Goal: Task Accomplishment & Management: Use online tool/utility

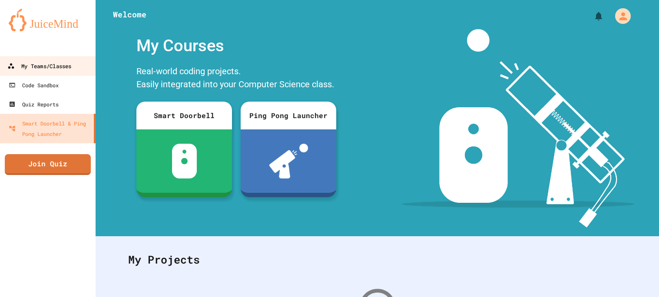
click at [56, 61] on div "My Teams/Classes" at bounding box center [39, 66] width 64 height 11
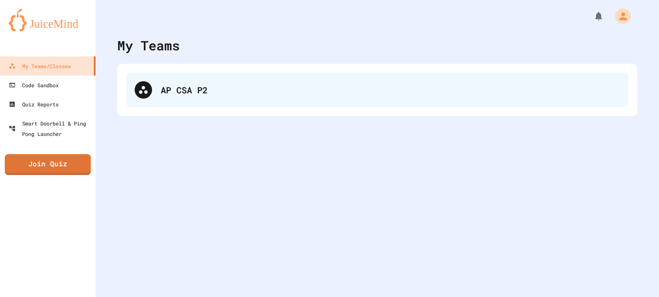
click at [229, 88] on div "AP CSA P2" at bounding box center [390, 89] width 459 height 13
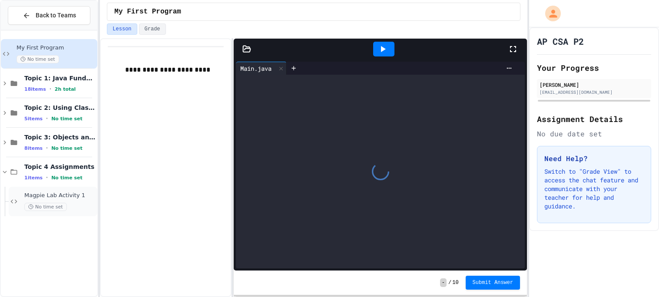
click at [65, 196] on span "Magpie Lab Activity 1" at bounding box center [59, 195] width 71 height 7
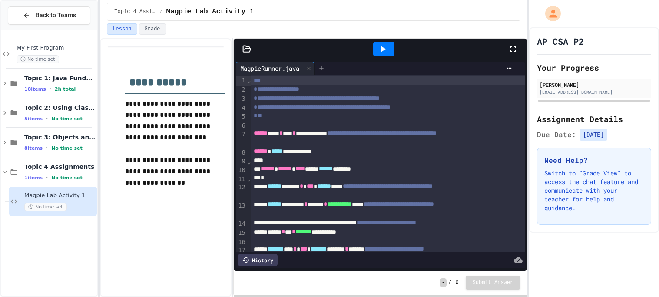
click at [319, 68] on div at bounding box center [321, 68] width 14 height 13
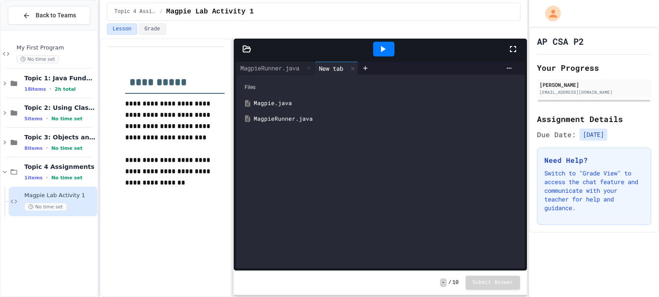
click at [275, 109] on div "Magpie.java" at bounding box center [380, 104] width 280 height 16
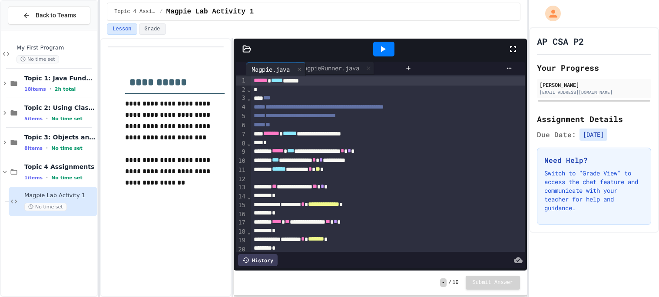
drag, startPoint x: 343, startPoint y: 66, endPoint x: 269, endPoint y: 67, distance: 73.8
click at [269, 67] on div "MagpieRunner.java Magpie.java" at bounding box center [318, 68] width 165 height 13
click at [387, 38] on div at bounding box center [384, 48] width 30 height 23
click at [385, 41] on div at bounding box center [384, 48] width 30 height 23
click at [382, 47] on icon at bounding box center [382, 49] width 10 height 10
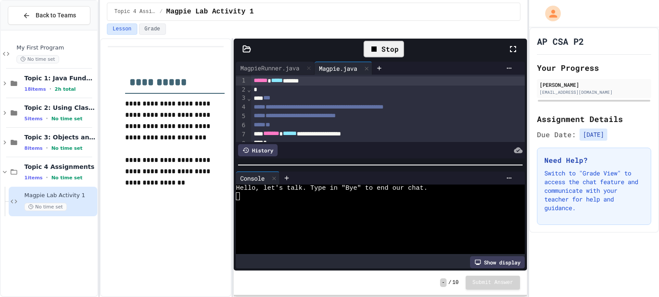
click at [382, 47] on div "Stop" at bounding box center [384, 49] width 40 height 17
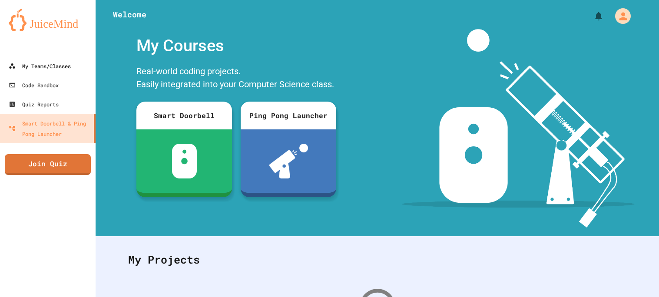
click at [69, 65] on div "My Teams/Classes" at bounding box center [40, 66] width 62 height 10
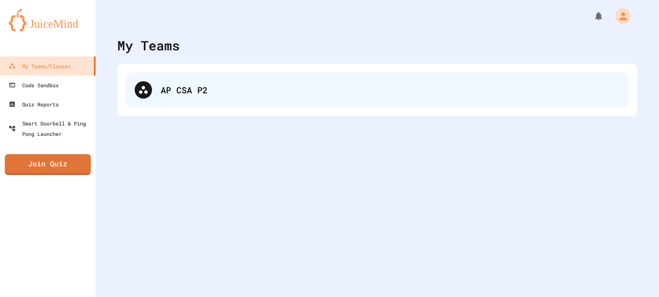
click at [165, 88] on div "AP CSA P2" at bounding box center [390, 89] width 459 height 13
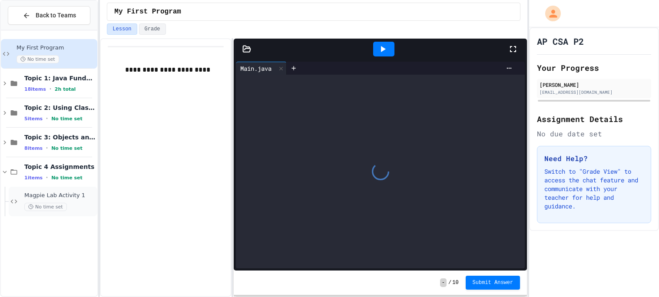
click at [52, 212] on div "Magpie Lab Activity 1 No time set" at bounding box center [53, 202] width 89 height 30
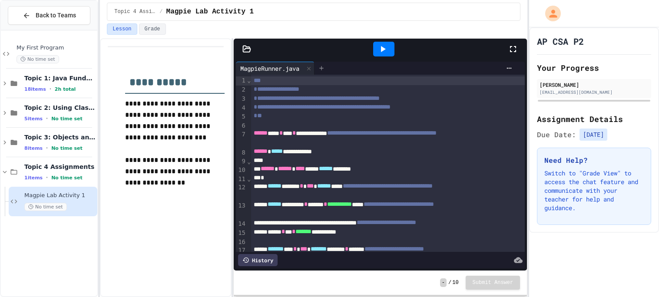
click at [323, 68] on icon at bounding box center [321, 68] width 4 height 4
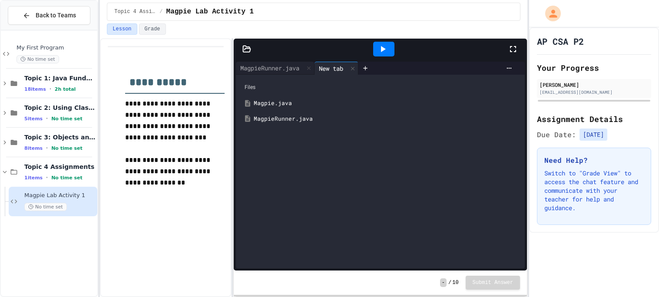
click at [289, 102] on div "Magpie.java" at bounding box center [387, 103] width 266 height 9
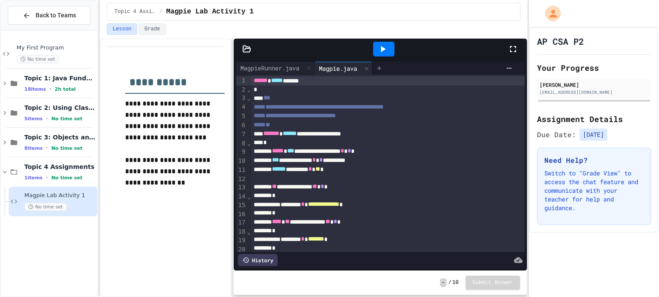
click at [383, 70] on icon at bounding box center [379, 68] width 7 height 7
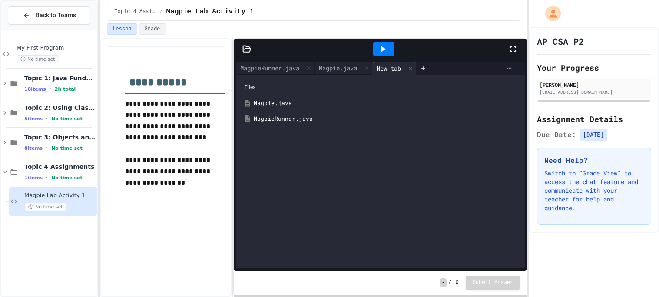
click at [507, 71] on icon at bounding box center [509, 68] width 7 height 7
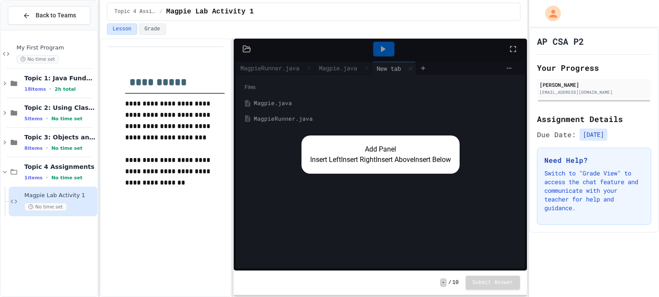
click at [347, 161] on button "Insert Right" at bounding box center [358, 160] width 35 height 10
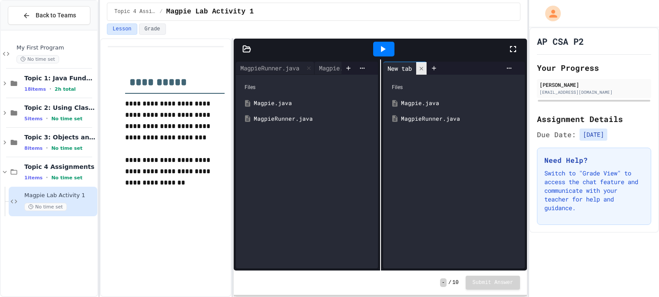
click at [421, 70] on icon at bounding box center [421, 67] width 3 height 3
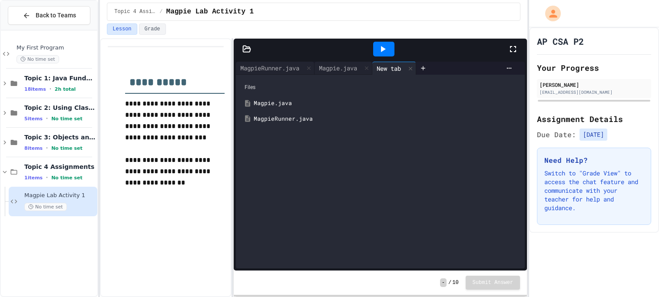
click at [303, 150] on div "Files Magpie.java MagpieRunner.java" at bounding box center [380, 172] width 289 height 194
click at [408, 73] on div "New tab" at bounding box center [394, 68] width 44 height 13
click at [413, 70] on icon at bounding box center [410, 69] width 6 height 6
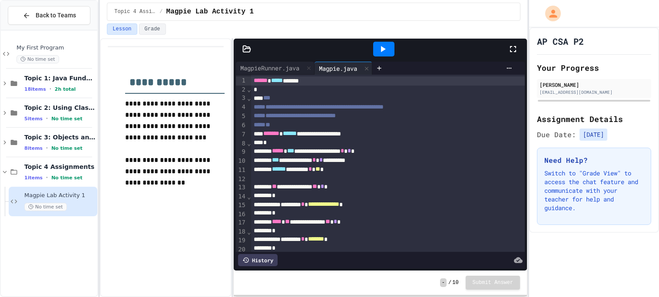
click at [249, 48] on icon at bounding box center [246, 49] width 7 height 6
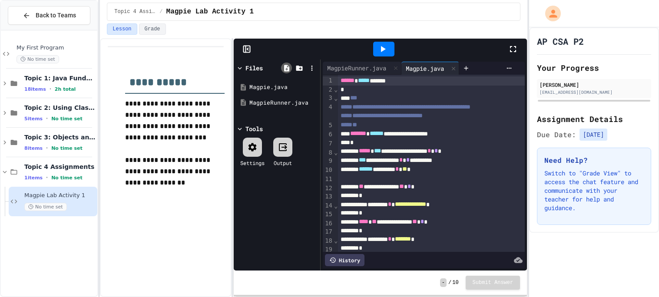
click at [283, 69] on icon at bounding box center [287, 68] width 8 height 8
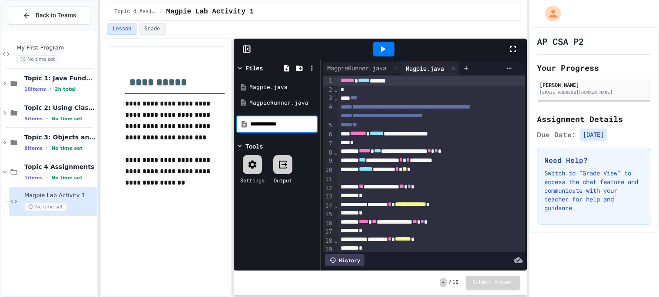
type input "**********"
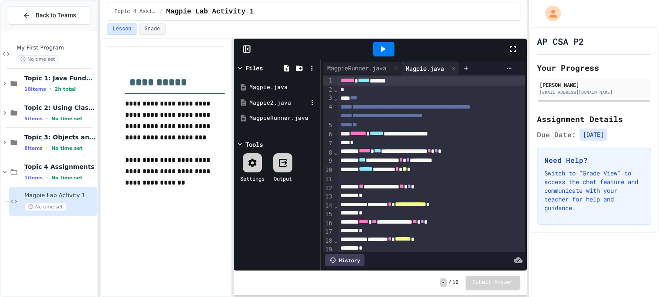
click at [278, 102] on div "Magpie2.java" at bounding box center [278, 103] width 58 height 9
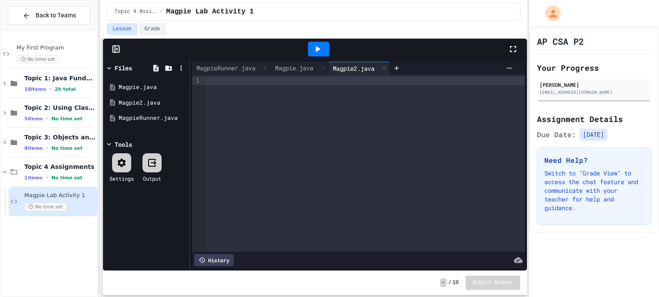
click at [103, 129] on div "**********" at bounding box center [313, 167] width 427 height 259
click at [284, 114] on div at bounding box center [365, 163] width 320 height 177
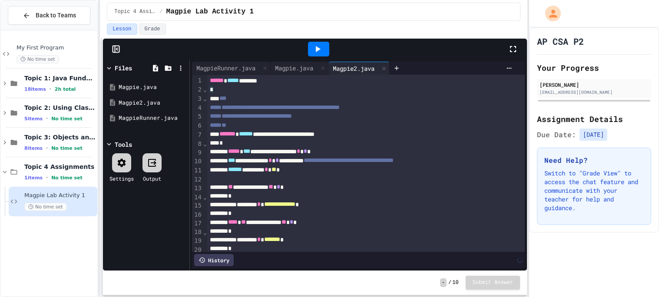
scroll to position [295, 0]
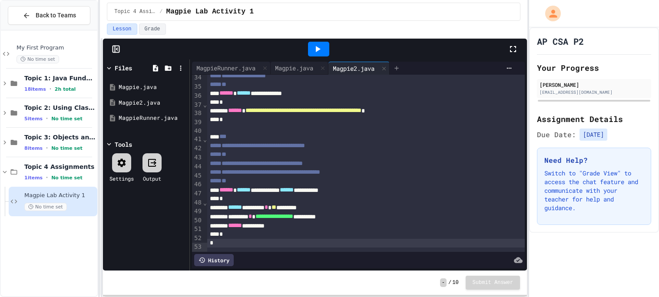
click at [400, 67] on icon at bounding box center [396, 68] width 7 height 7
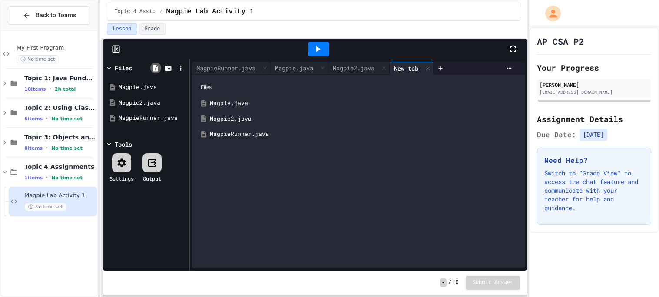
click at [153, 69] on icon at bounding box center [155, 68] width 5 height 7
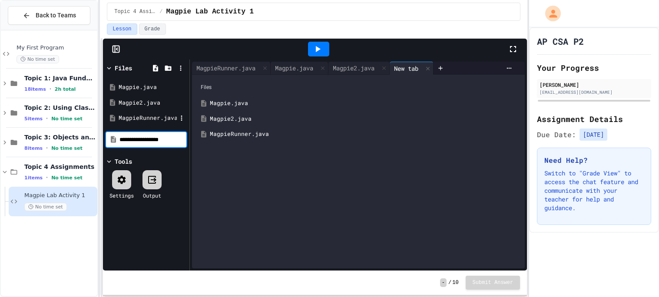
type input "**********"
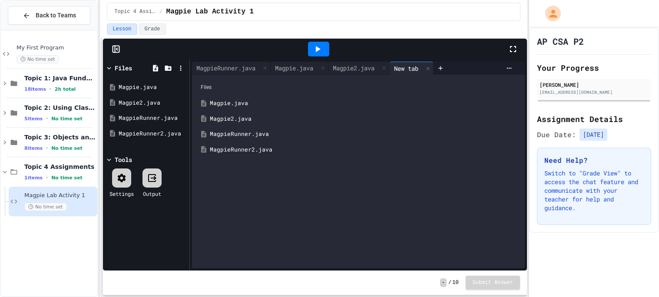
click at [228, 148] on div "MagpieRunner2.java" at bounding box center [365, 150] width 310 height 9
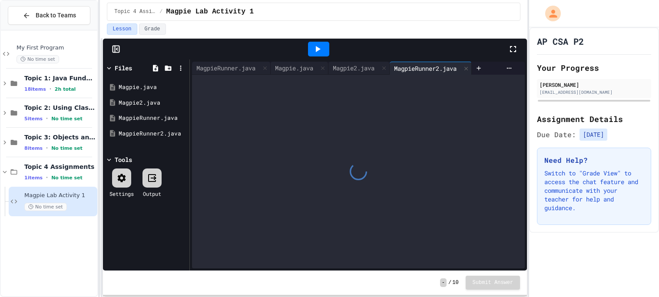
click at [252, 154] on div at bounding box center [358, 172] width 333 height 194
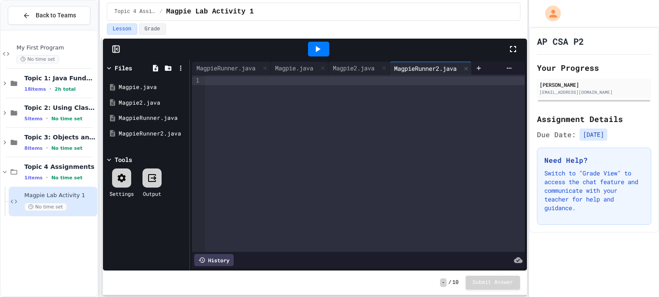
click at [242, 158] on div at bounding box center [365, 163] width 320 height 177
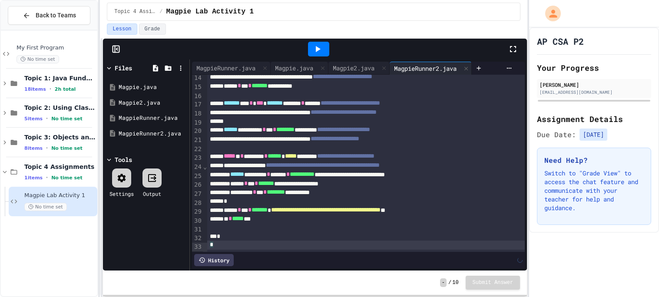
scroll to position [0, 0]
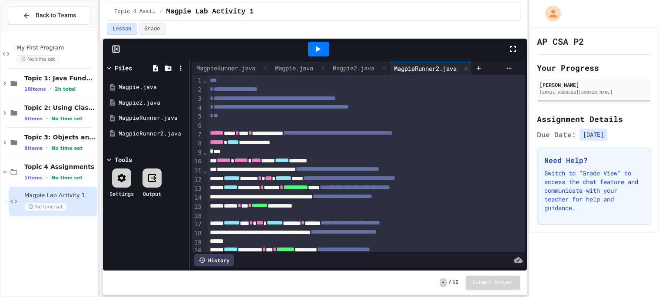
click at [316, 54] on div at bounding box center [318, 49] width 21 height 15
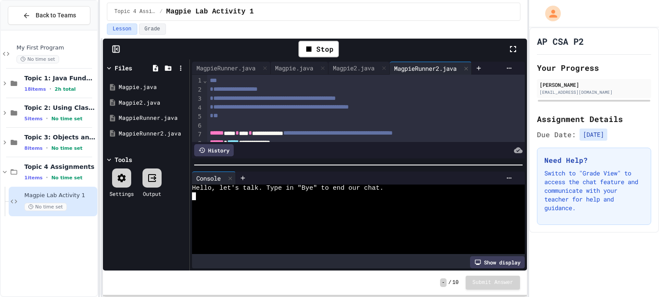
click at [304, 212] on div at bounding box center [354, 212] width 324 height 8
click at [352, 72] on div "Magpie2.java" at bounding box center [353, 67] width 50 height 9
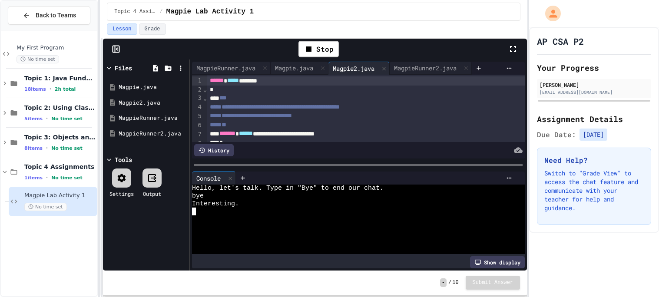
click at [308, 203] on div "Interesting." at bounding box center [354, 204] width 324 height 8
click at [309, 54] on icon at bounding box center [309, 49] width 10 height 10
click at [309, 54] on div at bounding box center [318, 49] width 21 height 15
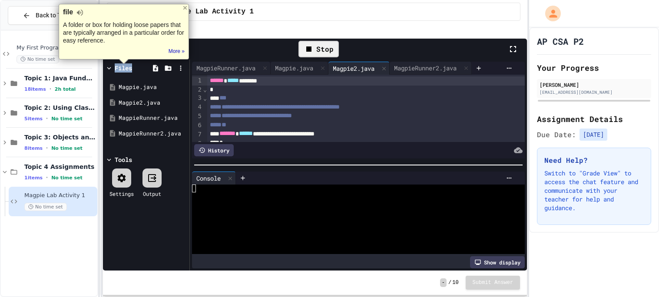
click at [188, 7] on div "file A folder or box for holding loose papers that are typically arranged in a …" at bounding box center [124, 32] width 130 height 56
click at [182, 6] on div at bounding box center [185, 7] width 7 height 7
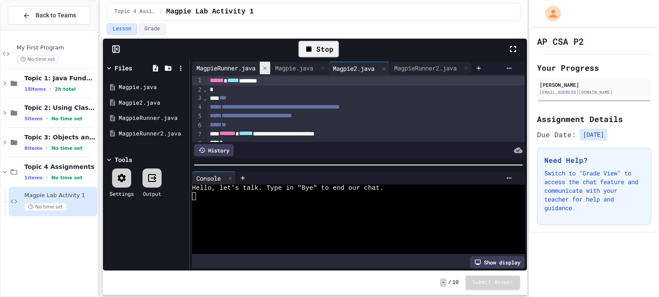
click at [267, 67] on icon at bounding box center [264, 67] width 3 height 3
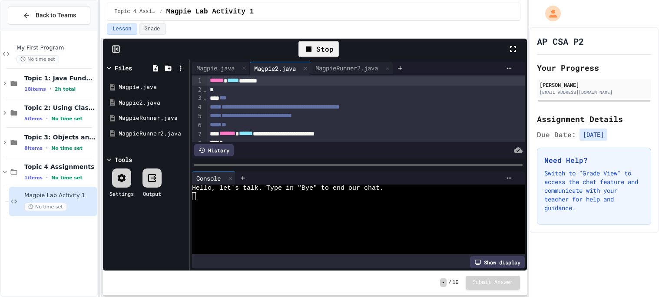
click at [268, 67] on div "Magpie2.java" at bounding box center [275, 68] width 50 height 9
click at [246, 69] on icon at bounding box center [243, 67] width 3 height 3
click at [309, 52] on icon at bounding box center [309, 49] width 10 height 10
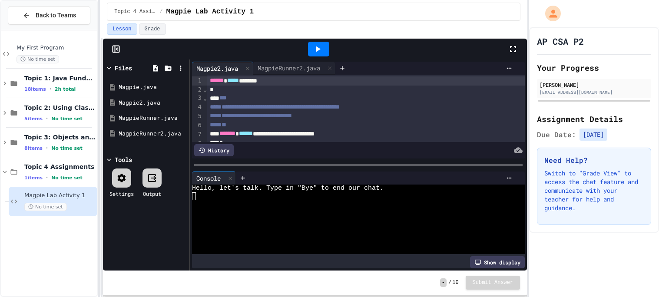
click at [309, 52] on div at bounding box center [318, 49] width 21 height 15
click at [180, 106] on icon at bounding box center [182, 103] width 8 height 8
click at [282, 221] on li "Rename" at bounding box center [312, 229] width 60 height 16
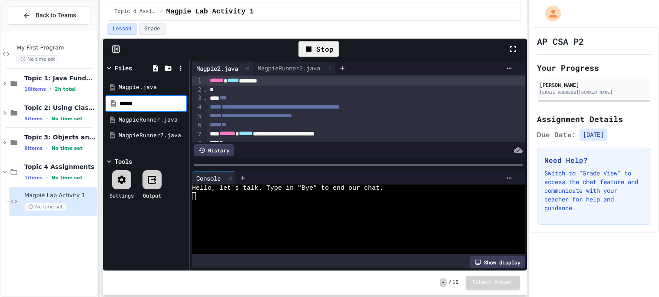
type input "**********"
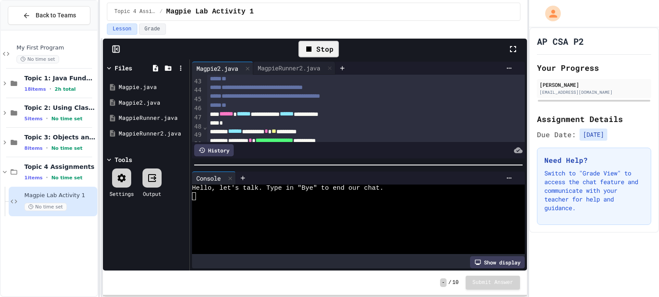
scroll to position [405, 0]
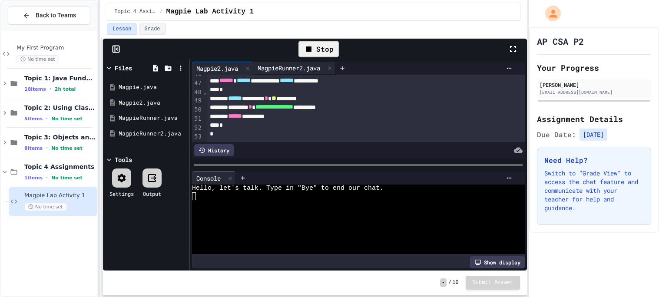
click at [282, 68] on div "MagpieRunner2.java" at bounding box center [288, 67] width 71 height 9
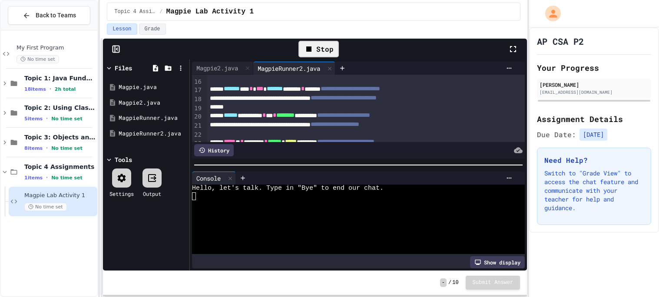
scroll to position [155, 0]
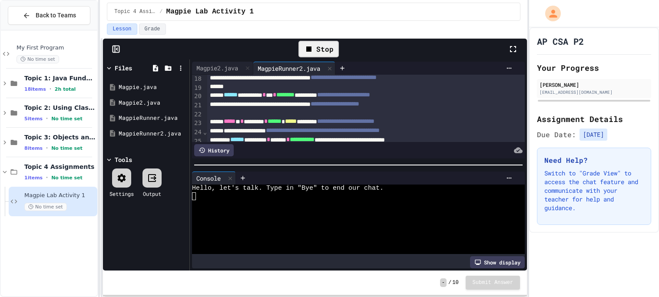
click at [327, 48] on div "Stop" at bounding box center [318, 49] width 40 height 17
click at [327, 48] on div at bounding box center [318, 49] width 21 height 15
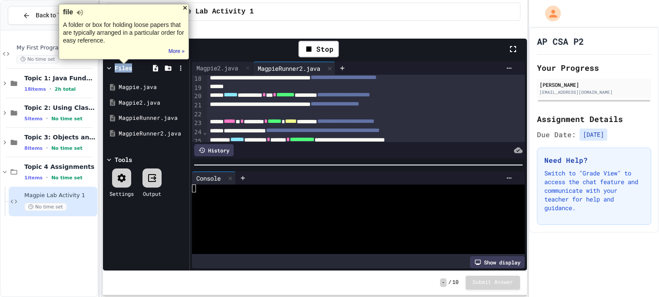
click at [185, 9] on div at bounding box center [185, 7] width 7 height 7
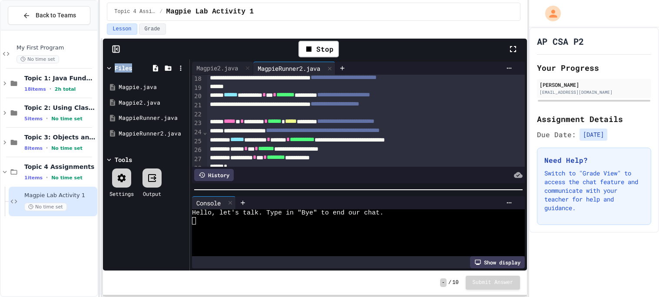
click at [306, 192] on div at bounding box center [358, 189] width 337 height 9
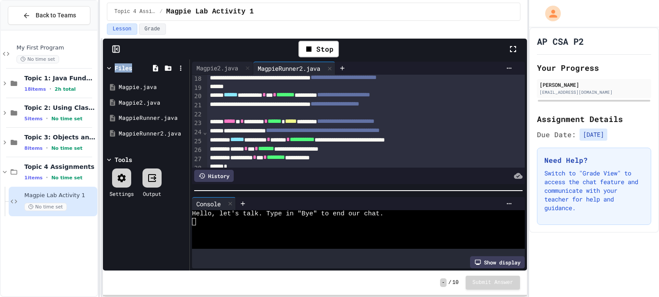
scroll to position [0, 0]
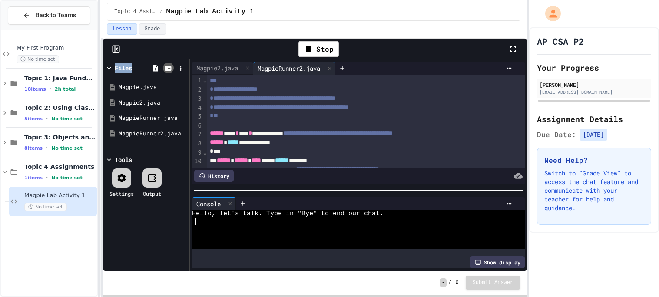
click at [167, 69] on icon at bounding box center [168, 68] width 7 height 5
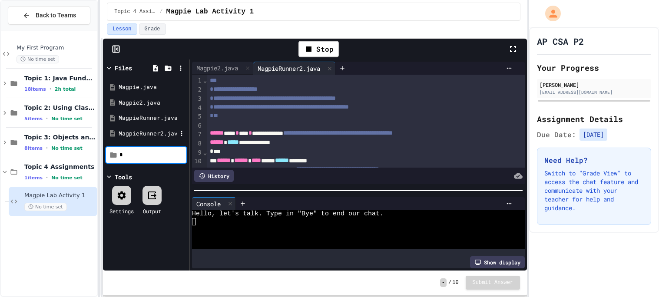
type input "*"
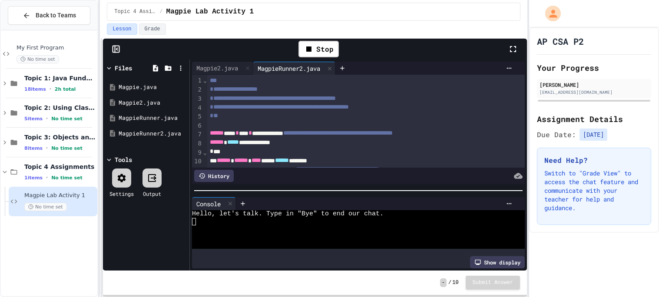
click at [152, 179] on icon at bounding box center [152, 178] width 10 height 10
click at [116, 183] on icon at bounding box center [121, 178] width 10 height 10
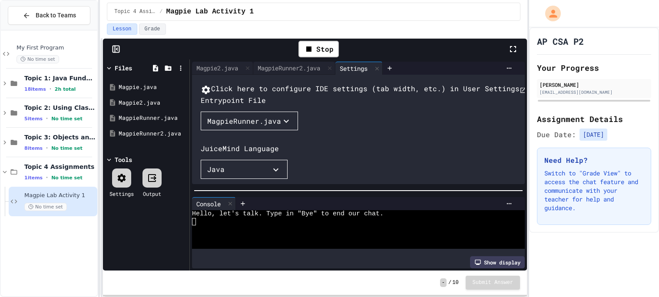
scroll to position [10, 0]
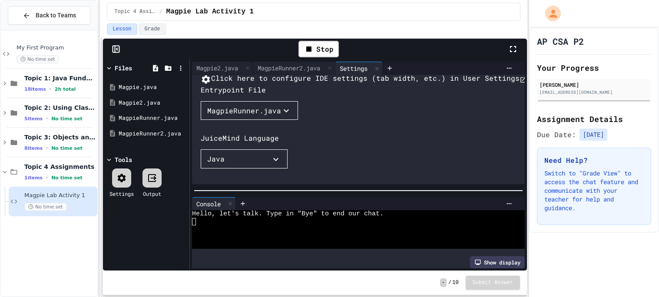
click at [263, 116] on div "MagpieRunner.java" at bounding box center [244, 111] width 74 height 10
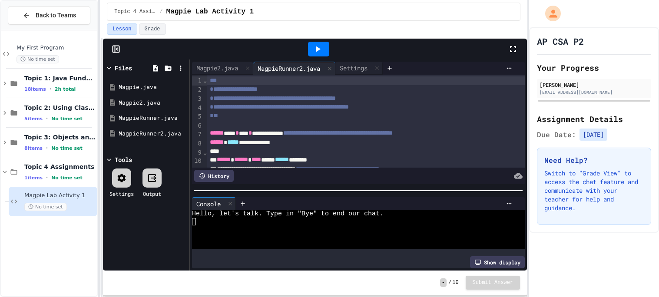
click at [314, 53] on icon at bounding box center [317, 49] width 10 height 10
click at [355, 76] on div "**********" at bounding box center [365, 220] width 317 height 291
click at [350, 73] on div "Settings" at bounding box center [358, 68] width 47 height 13
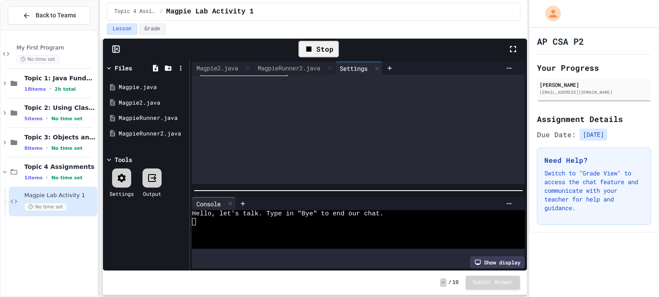
scroll to position [0, 1]
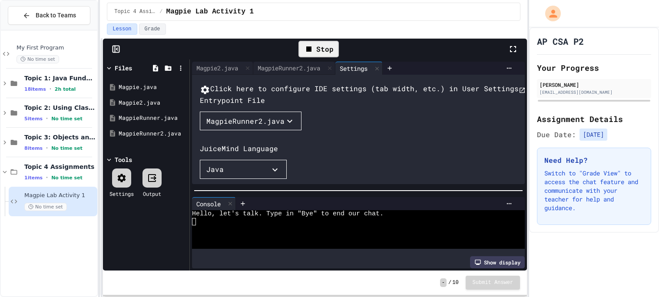
click at [269, 131] on button "MagpieRunner2.java" at bounding box center [251, 121] width 102 height 19
click at [355, 103] on div at bounding box center [329, 148] width 659 height 297
click at [306, 68] on div "MagpieRunner2.java" at bounding box center [288, 67] width 71 height 9
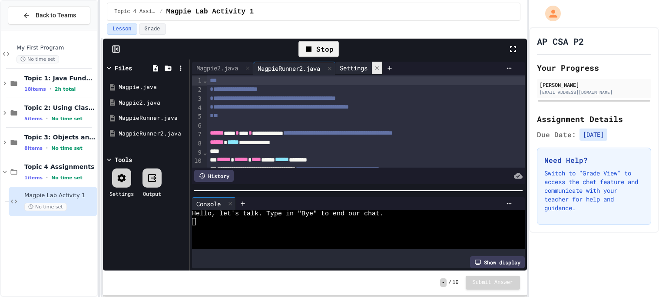
click at [379, 68] on icon at bounding box center [376, 67] width 3 height 3
click at [215, 67] on div "Magpie2.java" at bounding box center [217, 67] width 50 height 9
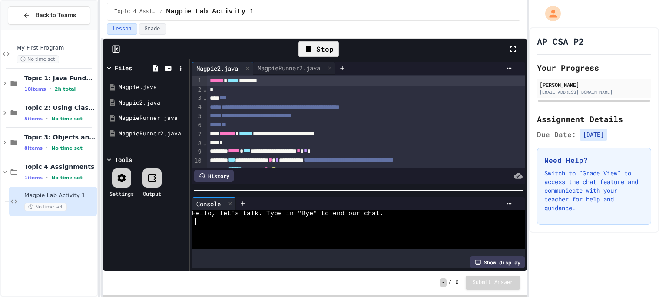
click at [308, 52] on icon at bounding box center [309, 49] width 10 height 10
click at [169, 69] on icon at bounding box center [168, 68] width 8 height 8
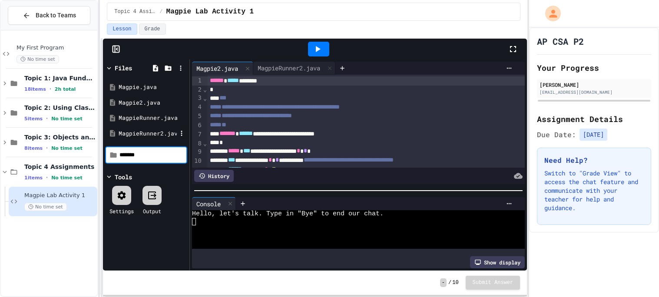
type input "*******"
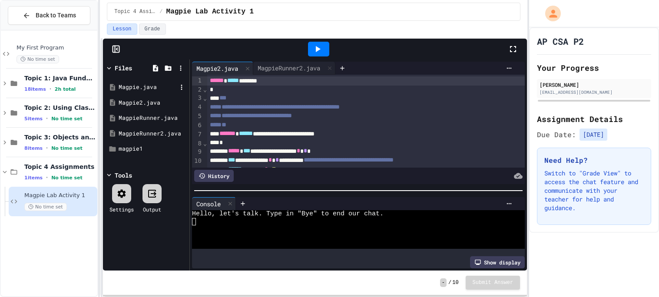
click at [141, 91] on div "Magpie.java" at bounding box center [148, 87] width 58 height 9
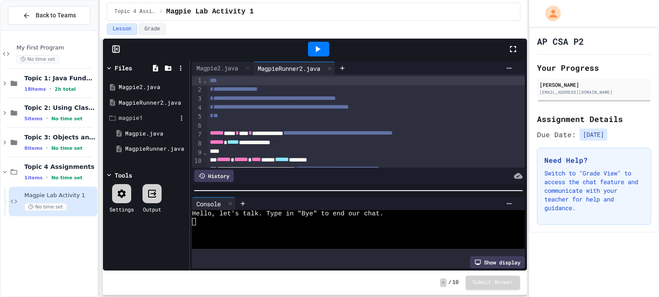
click at [119, 119] on div "magpie1" at bounding box center [148, 118] width 58 height 9
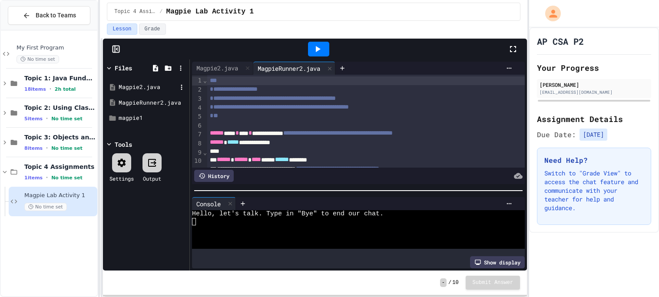
click at [141, 88] on div "Magpie2.java" at bounding box center [148, 87] width 58 height 9
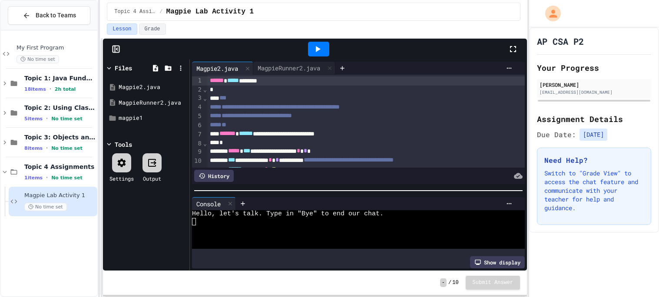
click at [313, 52] on icon at bounding box center [317, 49] width 10 height 10
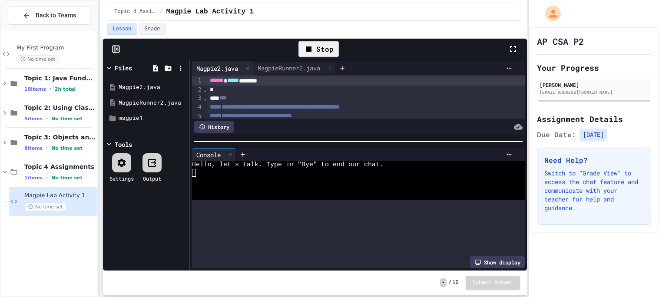
click at [302, 140] on div at bounding box center [358, 141] width 337 height 9
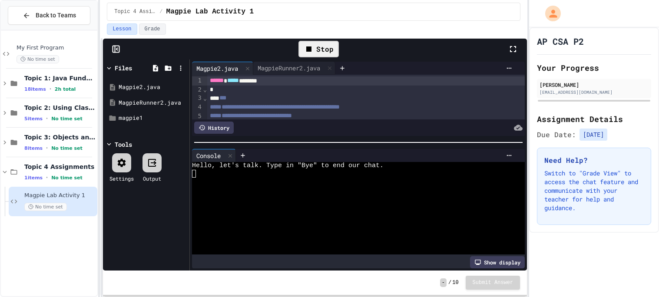
click at [294, 192] on div at bounding box center [354, 189] width 324 height 8
type textarea "*"
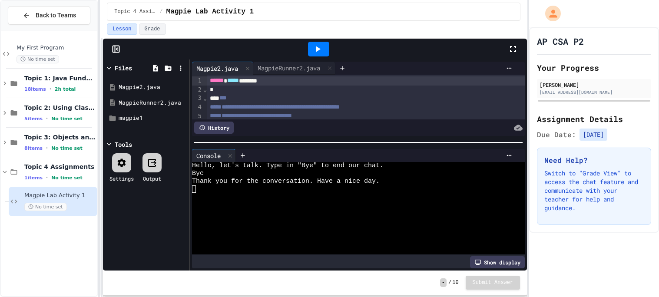
click at [318, 45] on icon at bounding box center [317, 49] width 10 height 10
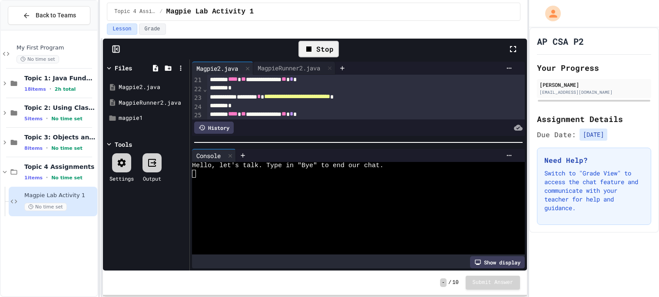
scroll to position [175, 0]
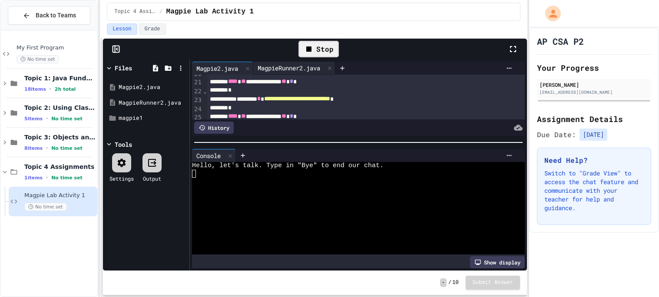
click at [282, 64] on div "MagpieRunner2.java" at bounding box center [288, 67] width 71 height 9
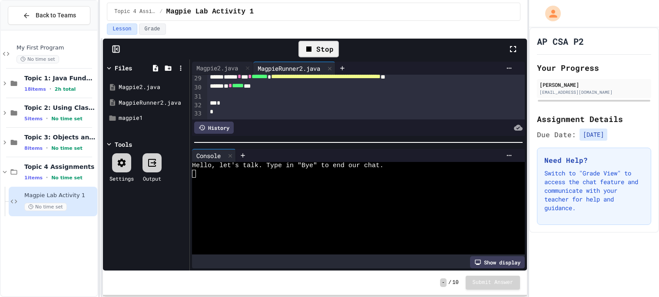
scroll to position [0, 0]
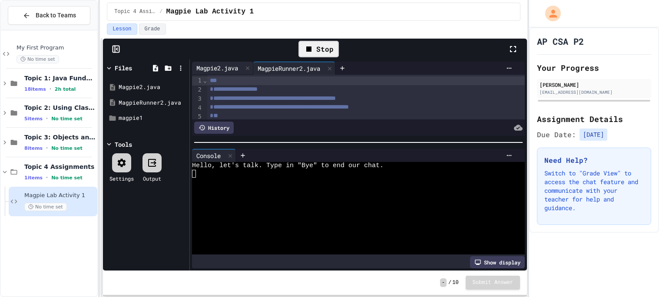
click at [215, 68] on div "Magpie2.java" at bounding box center [217, 67] width 50 height 9
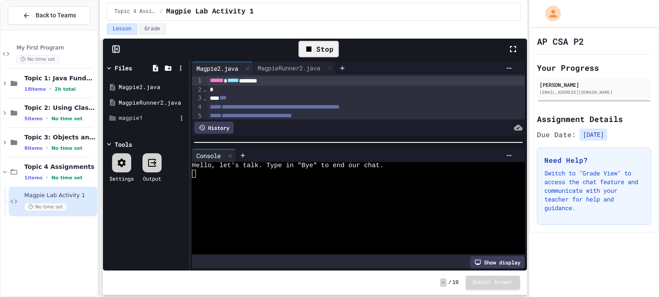
click at [138, 118] on div "magpie1" at bounding box center [148, 118] width 58 height 9
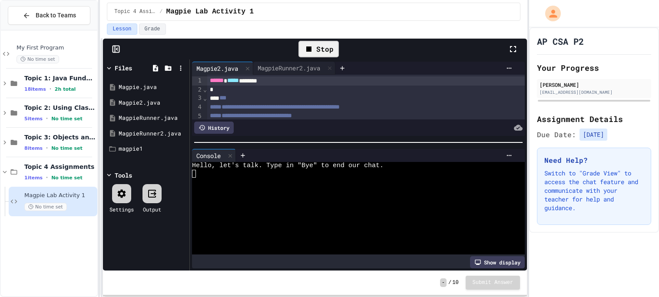
click at [145, 89] on div "Magpie.java" at bounding box center [153, 87] width 68 height 9
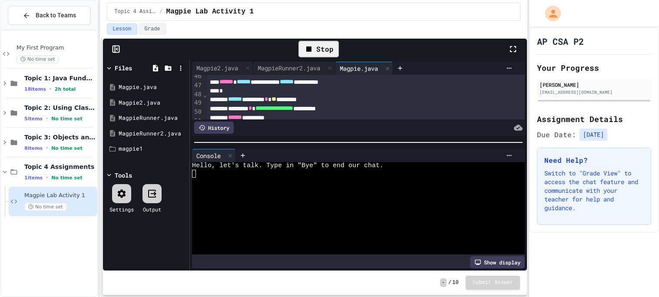
scroll to position [428, 0]
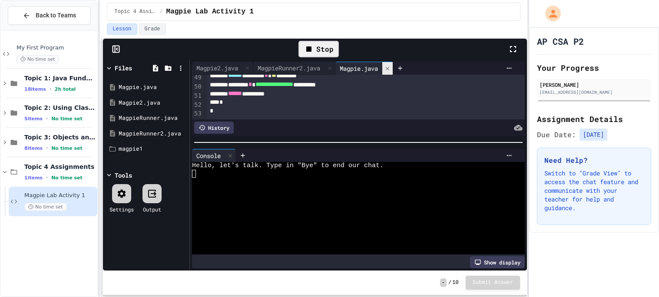
click at [390, 68] on icon at bounding box center [387, 69] width 6 height 6
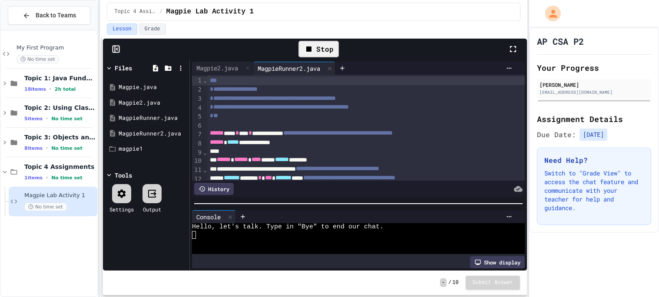
click at [344, 206] on div at bounding box center [358, 203] width 337 height 9
click at [207, 70] on div "Magpie2.java" at bounding box center [217, 67] width 50 height 9
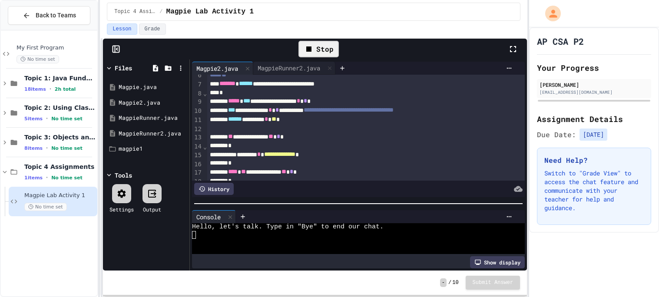
scroll to position [51, 0]
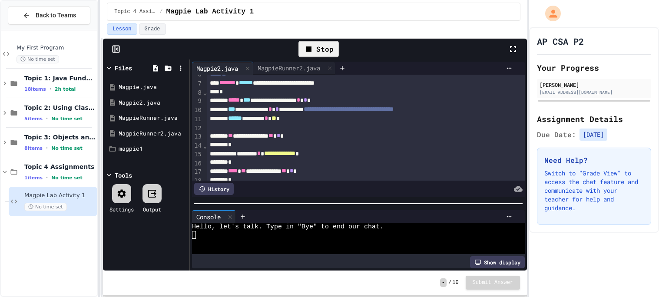
click at [322, 112] on div "**********" at bounding box center [365, 109] width 317 height 9
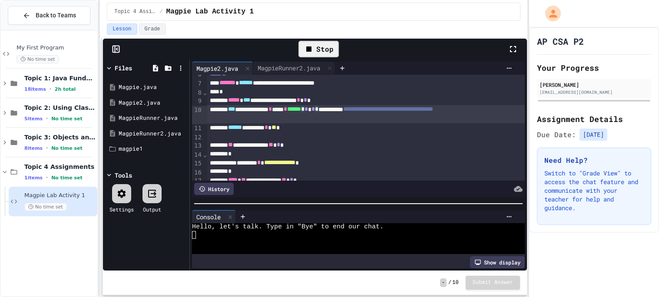
click at [304, 49] on icon at bounding box center [309, 49] width 10 height 10
click at [312, 50] on icon at bounding box center [317, 49] width 10 height 10
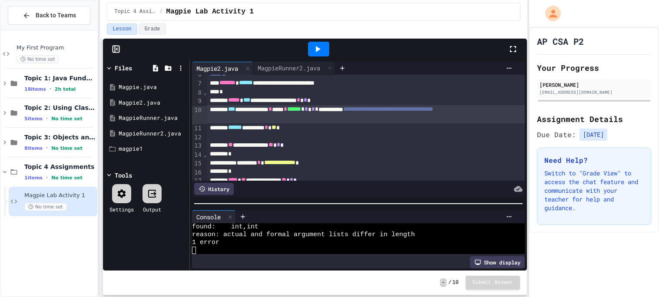
click at [318, 112] on span "*" at bounding box center [316, 109] width 3 height 6
click at [314, 53] on icon at bounding box center [317, 49] width 10 height 10
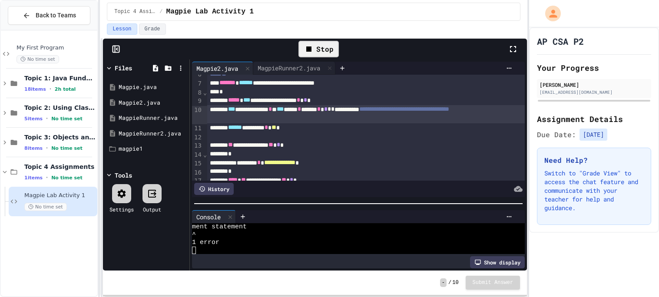
scroll to position [15, 0]
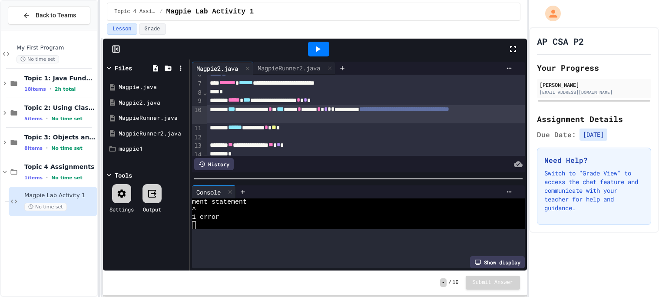
click at [286, 175] on div at bounding box center [358, 179] width 337 height 9
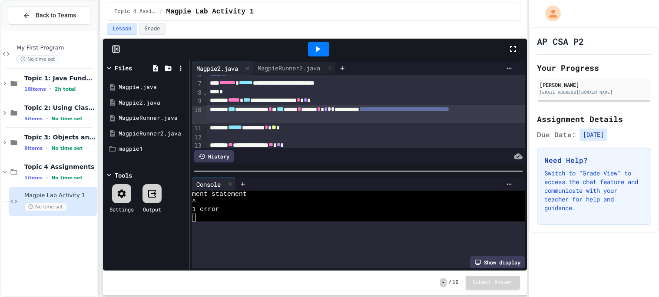
scroll to position [0, 0]
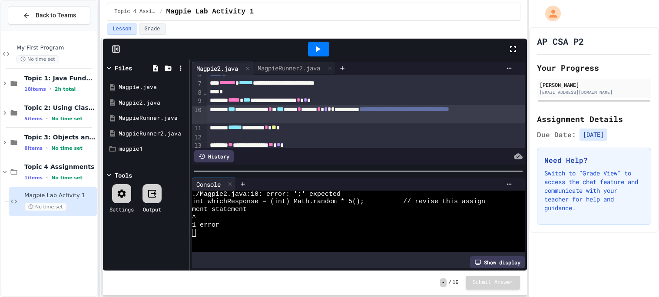
click at [327, 109] on span "*" at bounding box center [325, 109] width 3 height 6
click at [321, 53] on icon at bounding box center [317, 49] width 10 height 10
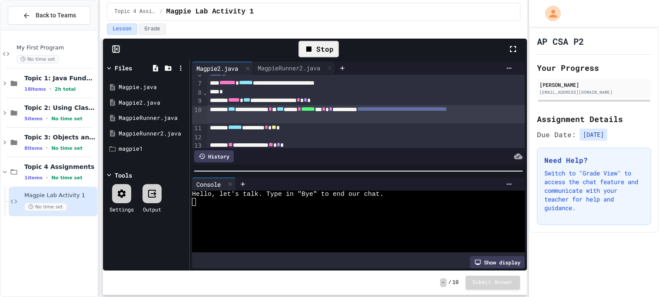
click at [300, 216] on div at bounding box center [354, 218] width 324 height 8
type textarea "*"
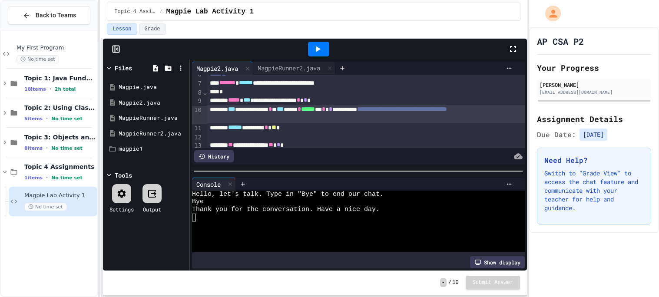
click at [319, 44] on icon at bounding box center [317, 49] width 10 height 10
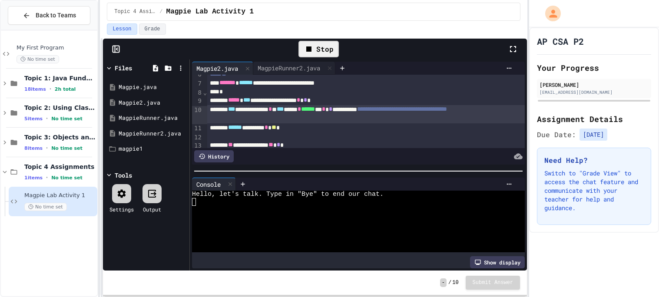
click at [279, 226] on div at bounding box center [354, 226] width 324 height 8
type textarea "*"
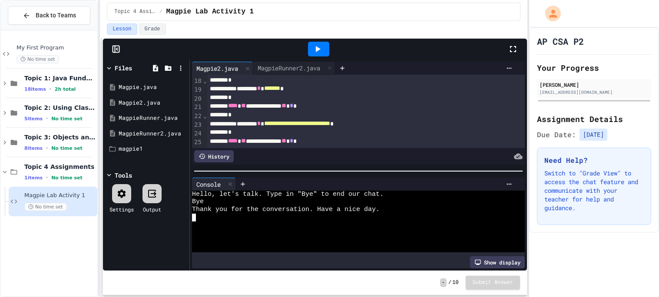
scroll to position [160, 0]
click at [179, 89] on icon at bounding box center [182, 87] width 8 height 8
click at [289, 208] on icon at bounding box center [294, 213] width 10 height 10
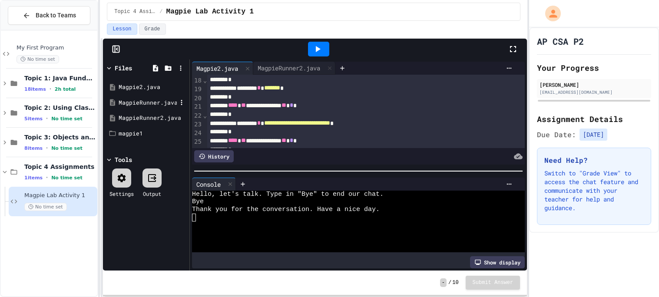
click at [186, 105] on div "MagpieRunner.java" at bounding box center [146, 103] width 82 height 16
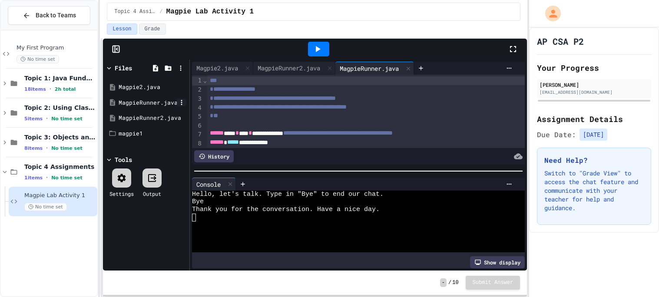
click at [185, 104] on icon at bounding box center [182, 103] width 8 height 8
click at [289, 239] on icon at bounding box center [294, 244] width 10 height 10
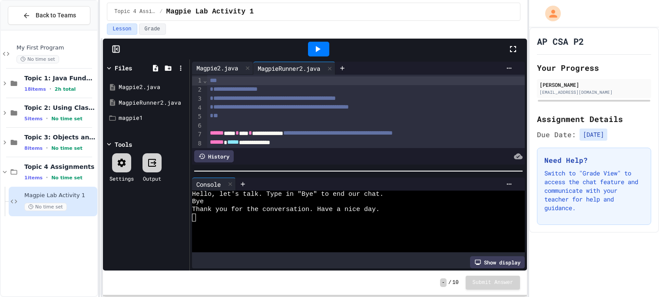
click at [215, 66] on div "Magpie2.java" at bounding box center [217, 67] width 50 height 9
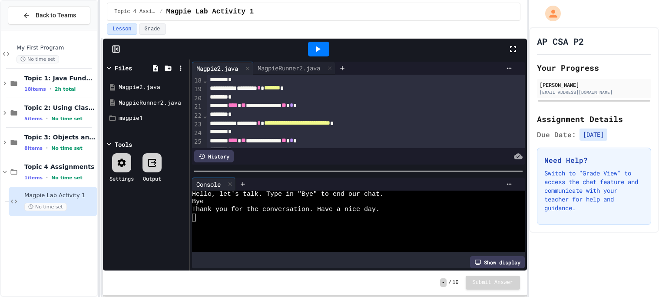
click at [317, 47] on icon at bounding box center [317, 49] width 10 height 10
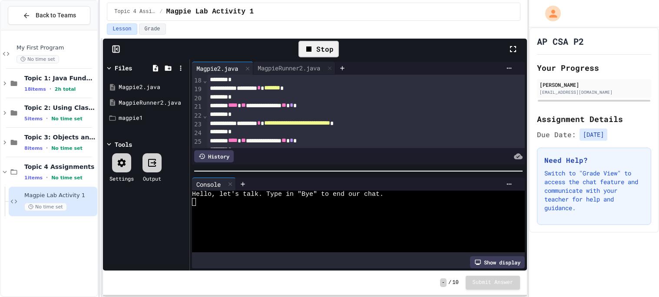
click at [253, 214] on div at bounding box center [354, 218] width 324 height 8
type textarea "*"
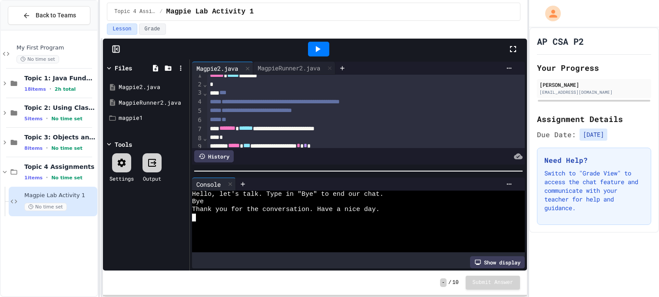
scroll to position [0, 0]
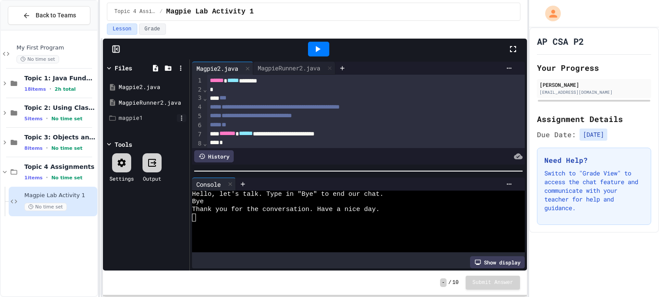
click at [184, 116] on icon at bounding box center [182, 118] width 8 height 8
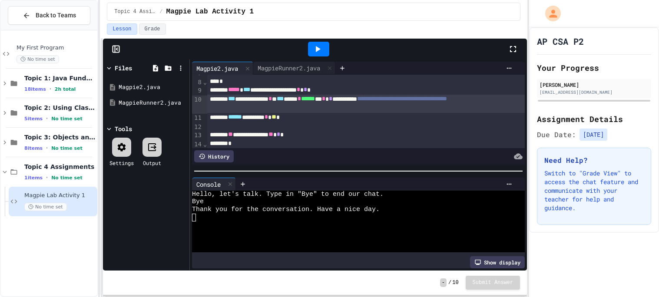
scroll to position [66, 0]
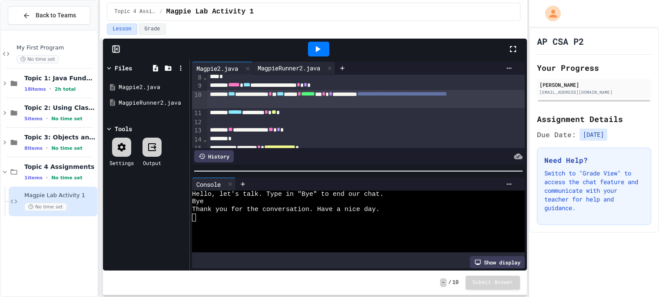
click at [279, 66] on div "MagpieRunner2.java" at bounding box center [288, 67] width 71 height 9
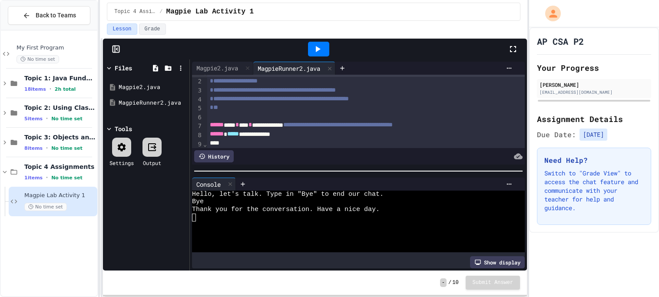
scroll to position [9, 0]
click at [221, 72] on div "Magpie2.java" at bounding box center [217, 67] width 50 height 9
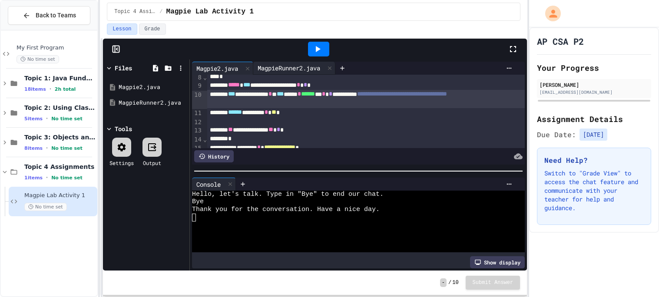
click at [281, 62] on div "MagpieRunner2.java" at bounding box center [294, 68] width 82 height 13
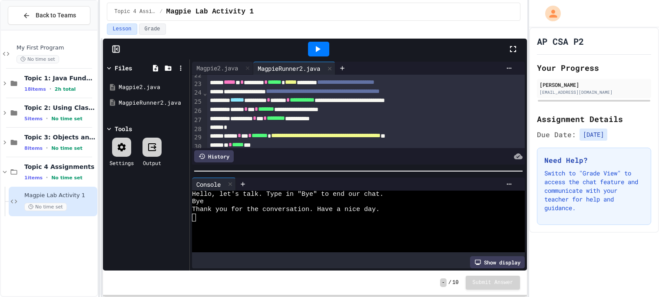
scroll to position [193, 0]
click at [218, 69] on div "Magpie2.java" at bounding box center [217, 67] width 50 height 9
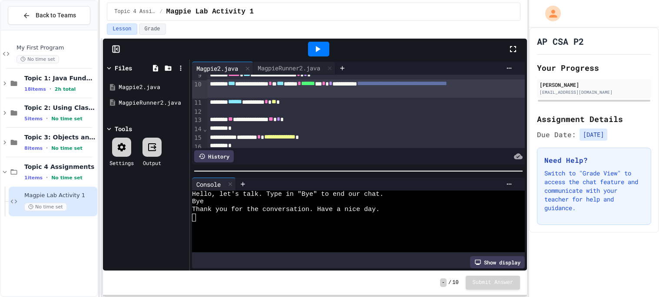
scroll to position [77, 0]
click at [506, 65] on icon at bounding box center [509, 68] width 7 height 7
click at [463, 64] on div at bounding box center [329, 148] width 659 height 297
click at [126, 138] on div at bounding box center [121, 147] width 19 height 19
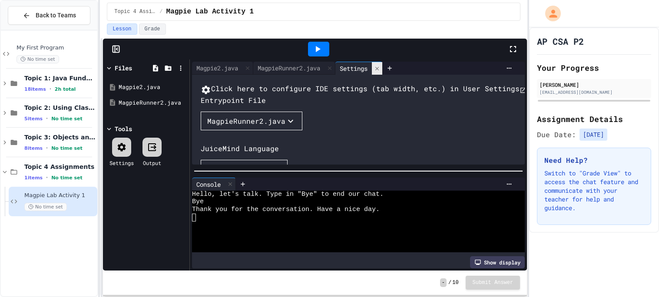
click at [380, 66] on icon at bounding box center [377, 69] width 6 height 6
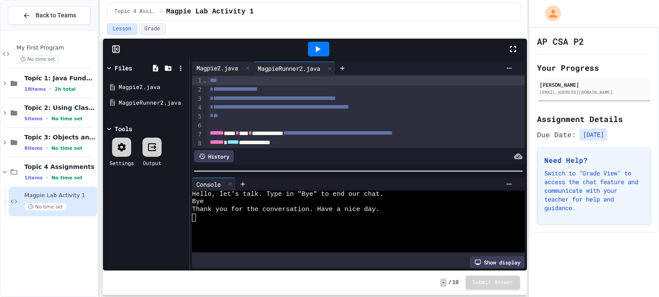
click at [211, 69] on div "Magpie2.java" at bounding box center [217, 67] width 50 height 9
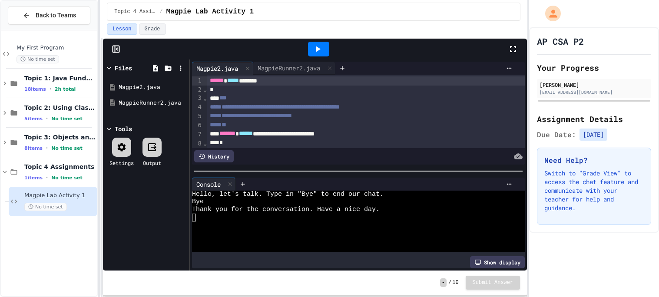
click at [324, 50] on div at bounding box center [318, 49] width 21 height 15
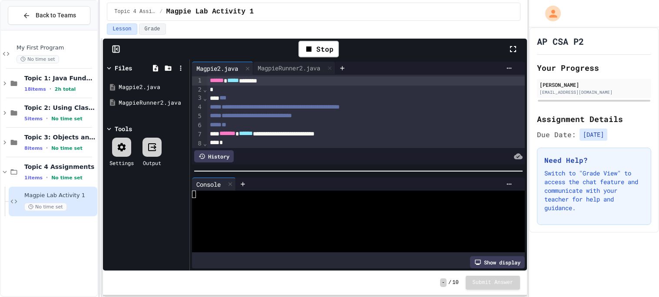
click at [268, 208] on div at bounding box center [354, 210] width 324 height 8
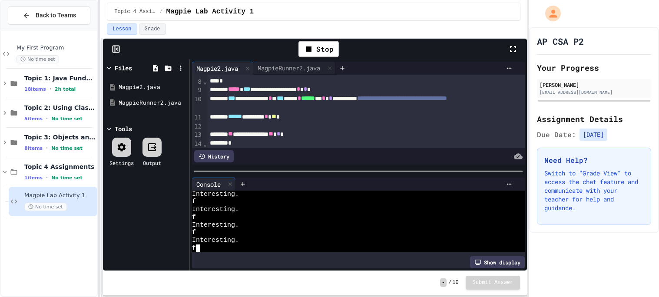
scroll to position [62, 0]
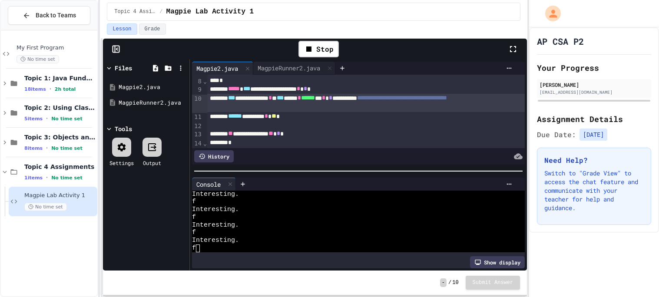
click at [333, 101] on div "**********" at bounding box center [365, 103] width 317 height 18
click at [315, 50] on div "Stop" at bounding box center [318, 49] width 40 height 17
click at [316, 50] on icon at bounding box center [318, 49] width 5 height 6
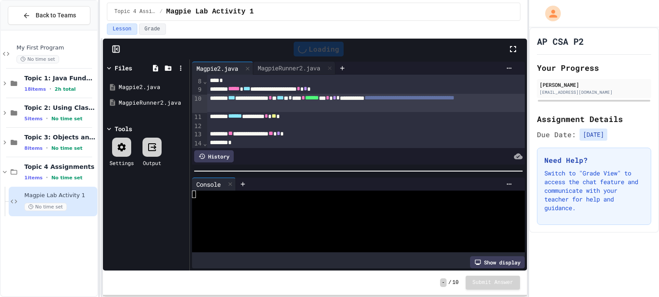
scroll to position [0, 0]
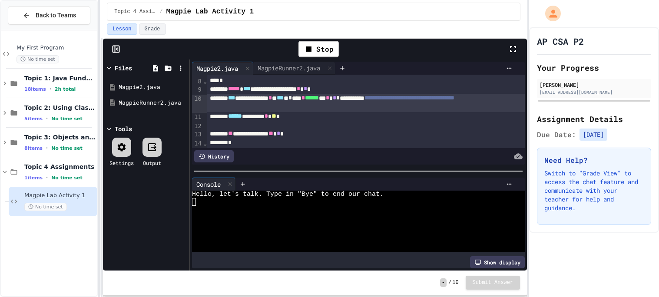
click at [346, 228] on div at bounding box center [354, 226] width 324 height 8
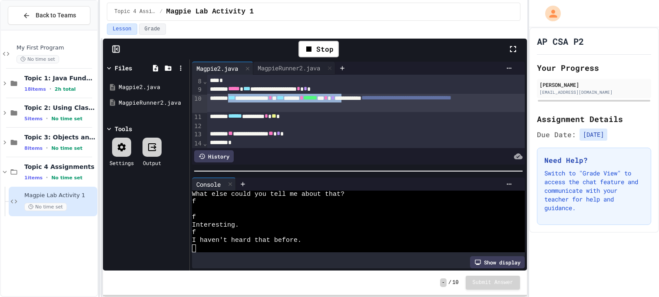
drag, startPoint x: 412, startPoint y: 101, endPoint x: 238, endPoint y: 96, distance: 173.8
click at [238, 96] on div "**********" at bounding box center [365, 103] width 317 height 18
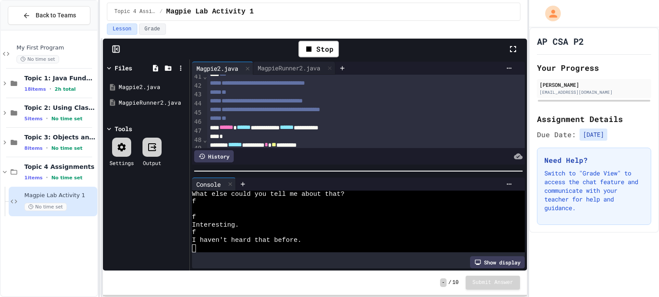
scroll to position [0, 0]
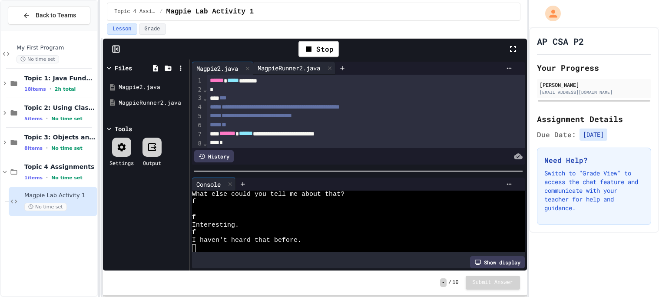
click at [268, 64] on div "MagpieRunner2.java" at bounding box center [288, 67] width 71 height 9
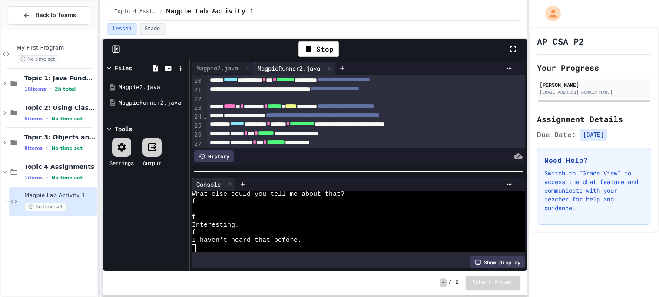
scroll to position [224, 0]
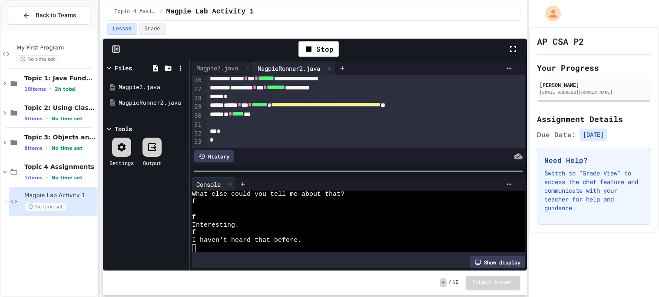
click at [260, 131] on div "*" at bounding box center [365, 131] width 317 height 9
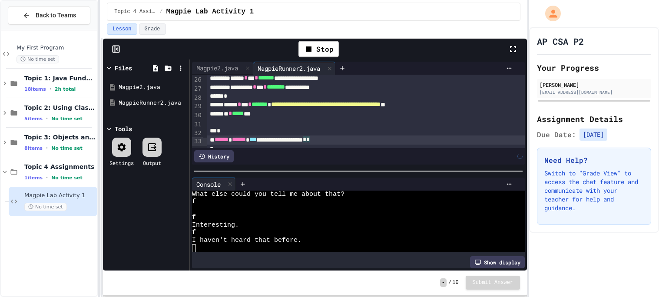
scroll to position [232, 0]
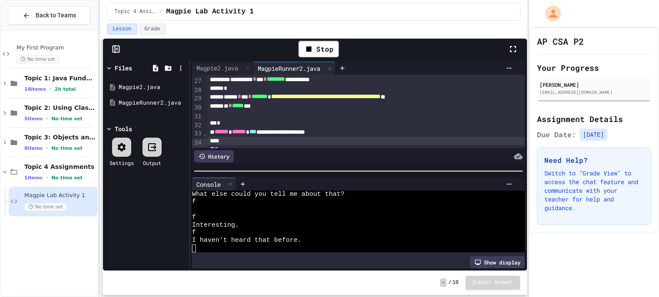
click at [348, 136] on div "**********" at bounding box center [365, 132] width 317 height 9
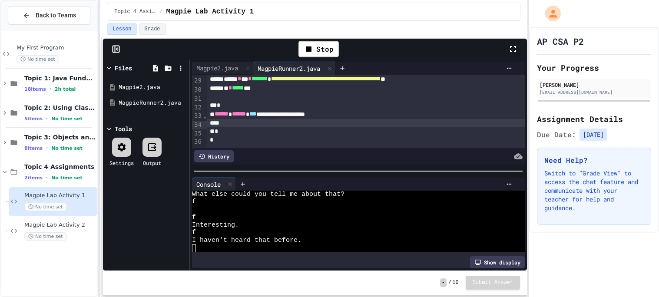
scroll to position [249, 0]
click at [205, 66] on div "Magpie2.java" at bounding box center [217, 67] width 50 height 9
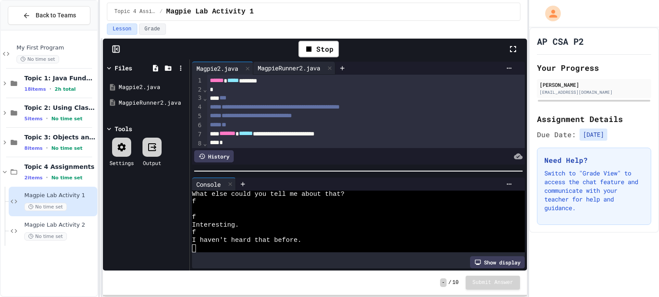
click at [278, 67] on div "MagpieRunner2.java" at bounding box center [288, 67] width 71 height 9
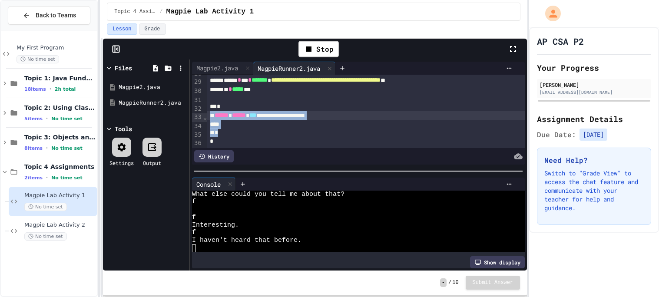
drag, startPoint x: 248, startPoint y: 136, endPoint x: 195, endPoint y: 121, distance: 55.7
click at [195, 121] on div "**********" at bounding box center [358, 111] width 333 height 73
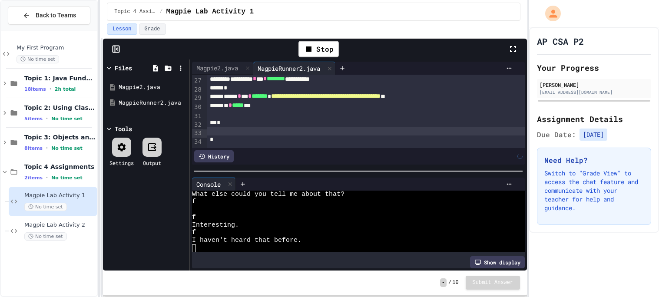
scroll to position [225, 0]
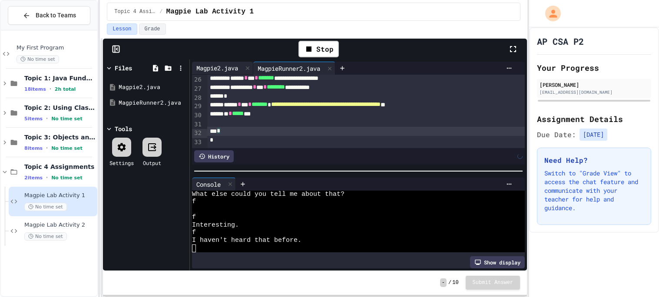
click at [201, 73] on div "Magpie2.java" at bounding box center [222, 68] width 61 height 13
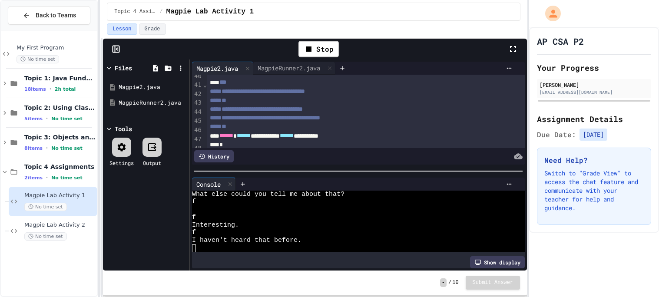
scroll to position [409, 0]
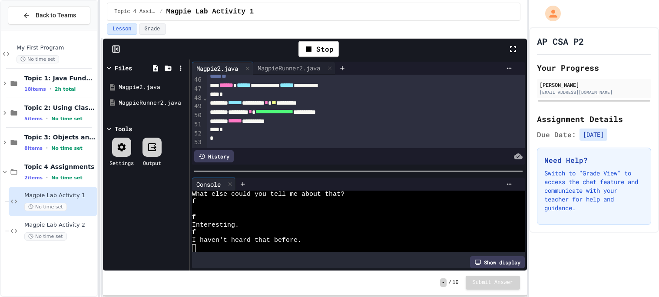
click at [258, 132] on div "*" at bounding box center [365, 130] width 317 height 9
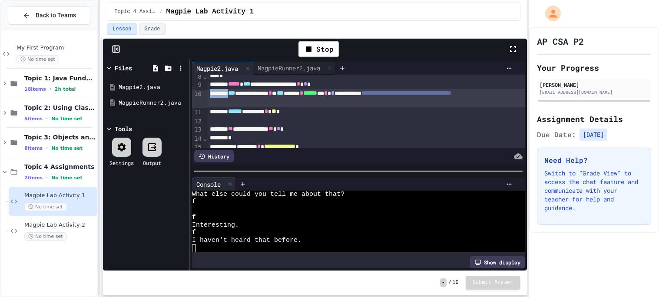
scroll to position [67, 0]
drag, startPoint x: 239, startPoint y: 93, endPoint x: 408, endPoint y: 98, distance: 168.6
click at [408, 98] on div "**********" at bounding box center [365, 98] width 317 height 18
copy div "**********"
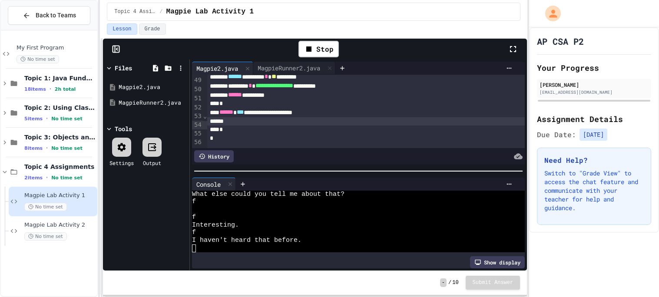
click at [343, 126] on div at bounding box center [365, 121] width 317 height 9
click at [295, 126] on div "**********" at bounding box center [365, 121] width 317 height 9
click at [380, 123] on div "*** **** * * *** ******* * ****** ** * * **" at bounding box center [365, 121] width 317 height 9
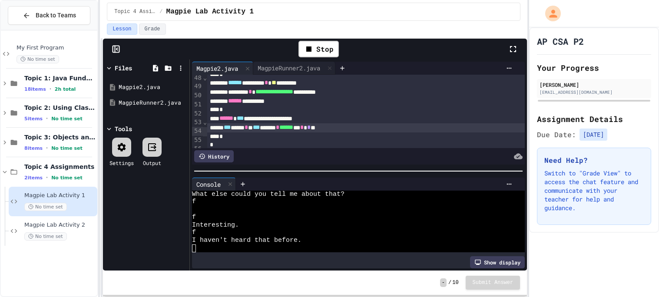
scroll to position [436, 0]
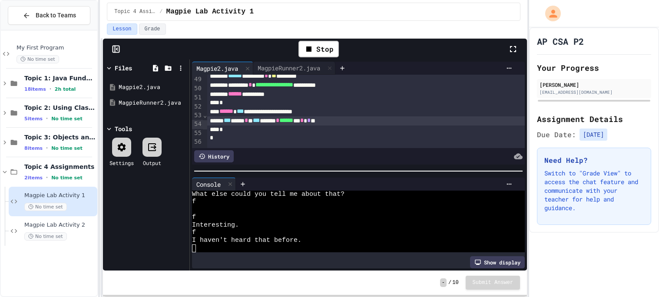
click at [248, 123] on span "*" at bounding box center [246, 120] width 3 height 6
click at [326, 53] on div "Stop" at bounding box center [318, 49] width 40 height 17
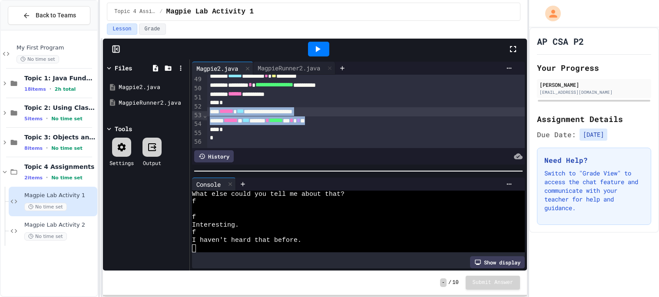
drag, startPoint x: 372, startPoint y: 129, endPoint x: 194, endPoint y: 116, distance: 178.5
click at [194, 116] on div "**********" at bounding box center [358, 111] width 333 height 73
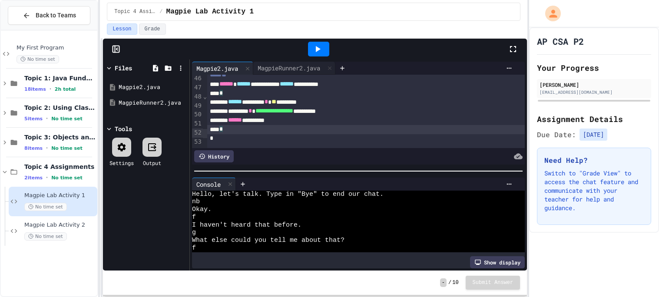
scroll to position [0, 0]
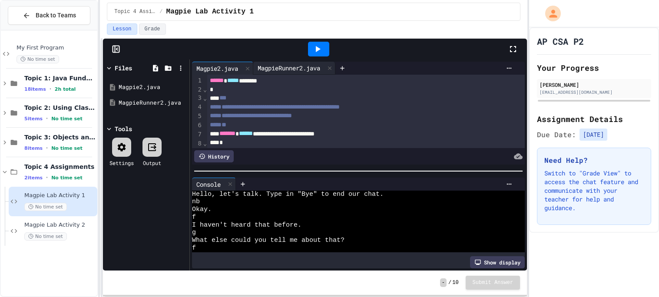
click at [279, 64] on div "MagpieRunner2.java" at bounding box center [288, 67] width 71 height 9
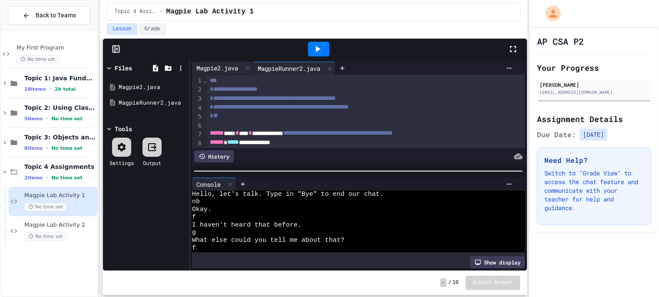
click at [212, 72] on div "Magpie2.java" at bounding box center [217, 67] width 50 height 9
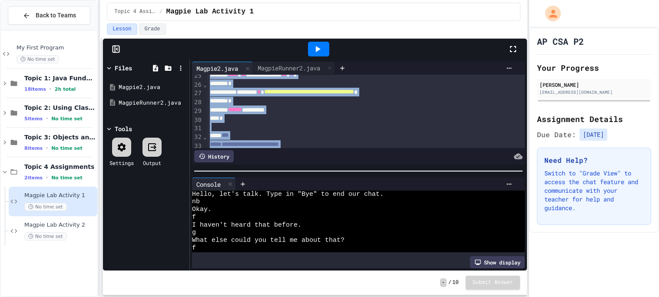
scroll to position [238, 0]
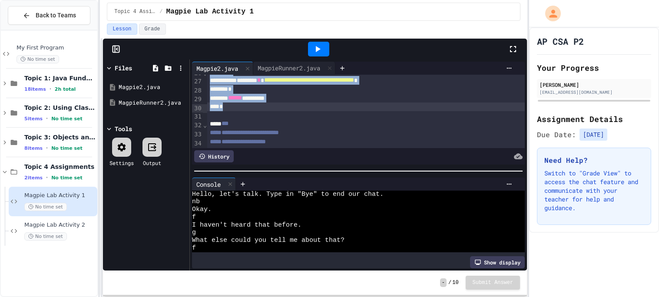
drag, startPoint x: 223, startPoint y: 79, endPoint x: 294, endPoint y: 107, distance: 76.3
click at [294, 107] on div "**********" at bounding box center [365, 76] width 317 height 478
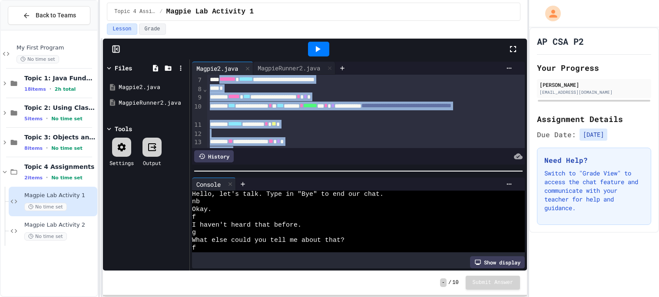
scroll to position [53, 0]
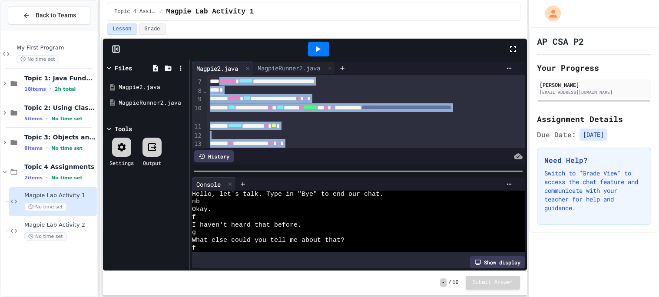
copy div "**********"
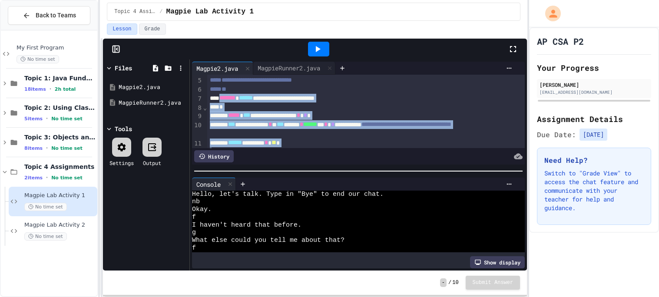
scroll to position [45, 0]
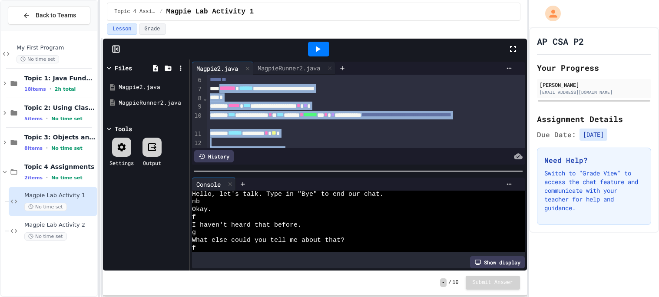
click at [363, 104] on div "**********" at bounding box center [365, 106] width 317 height 9
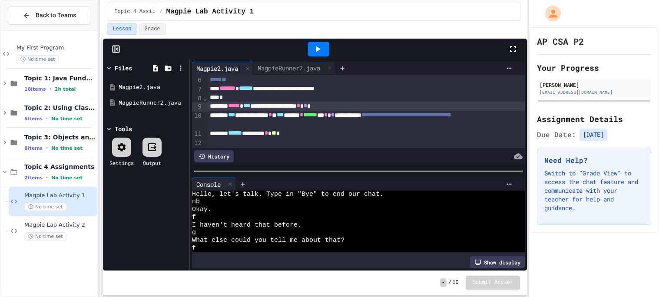
click at [401, 119] on div "**********" at bounding box center [365, 120] width 317 height 18
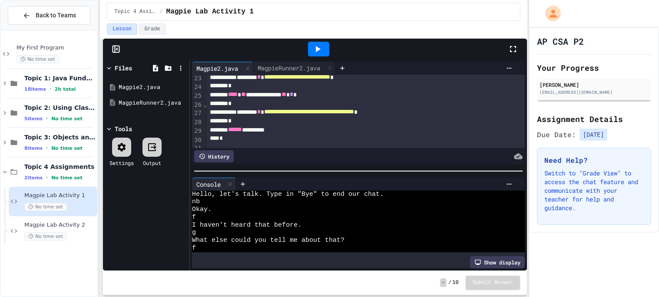
scroll to position [225, 0]
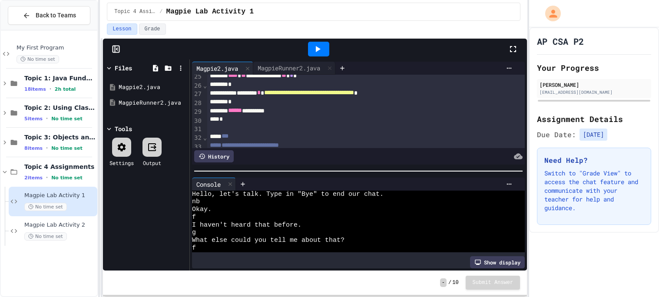
click at [307, 104] on div "*" at bounding box center [365, 102] width 317 height 9
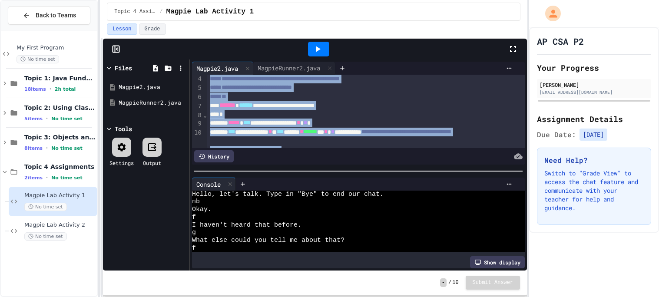
scroll to position [0, 0]
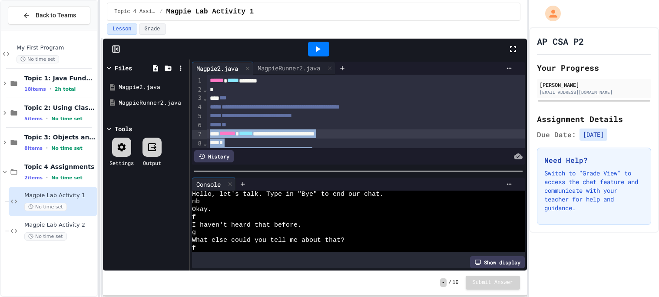
drag, startPoint x: 280, startPoint y: 102, endPoint x: 208, endPoint y: 132, distance: 78.2
click at [316, 50] on icon at bounding box center [318, 49] width 5 height 6
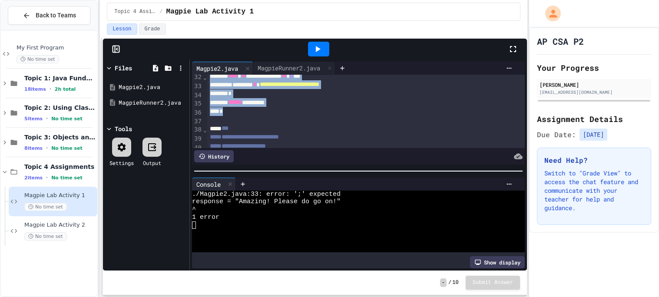
scroll to position [295, 0]
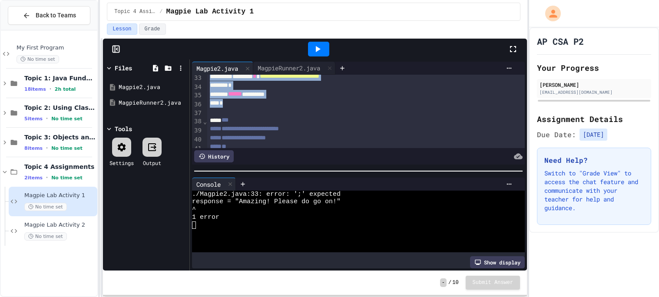
click at [403, 78] on div "**********" at bounding box center [365, 76] width 317 height 9
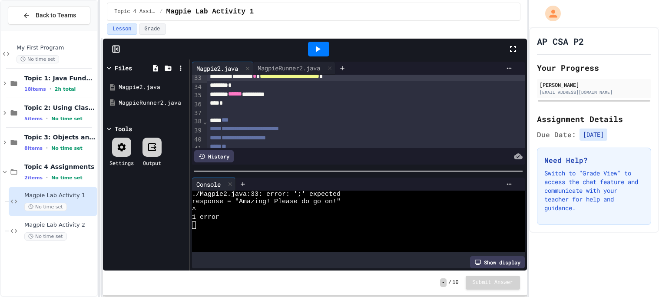
click at [326, 52] on div at bounding box center [318, 49] width 21 height 15
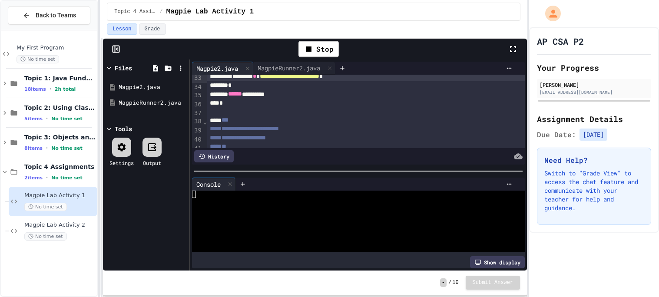
click at [316, 213] on div at bounding box center [354, 210] width 324 height 8
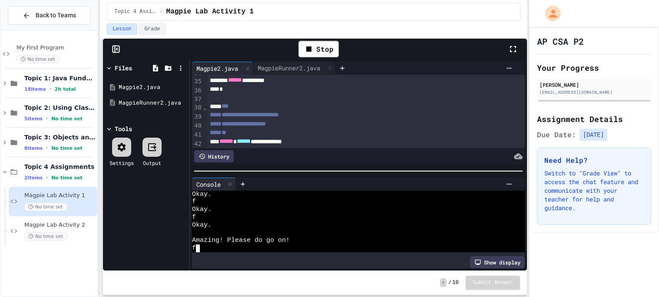
scroll to position [463, 0]
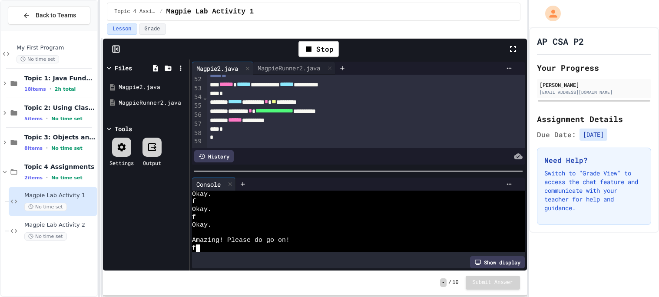
click at [334, 103] on div "****** ******** * ** *" at bounding box center [365, 102] width 317 height 9
click at [322, 106] on div "****** ******** * ** *" at bounding box center [365, 102] width 317 height 9
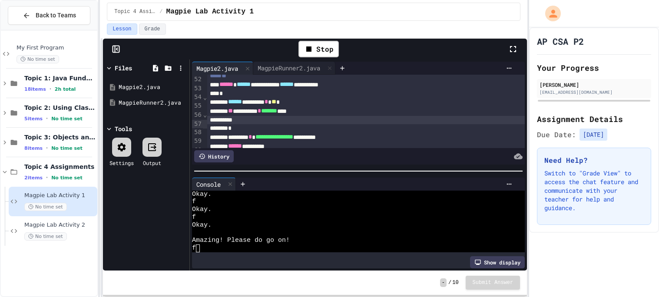
click at [322, 115] on div "**********" at bounding box center [365, 111] width 317 height 9
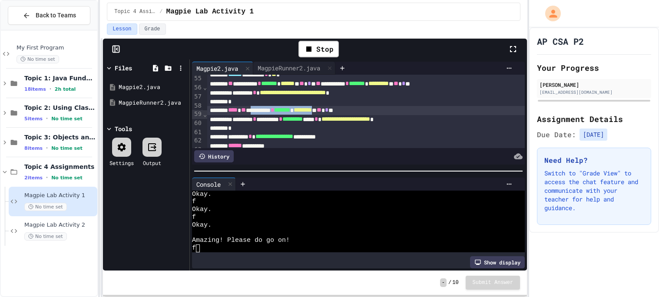
scroll to position [488, 0]
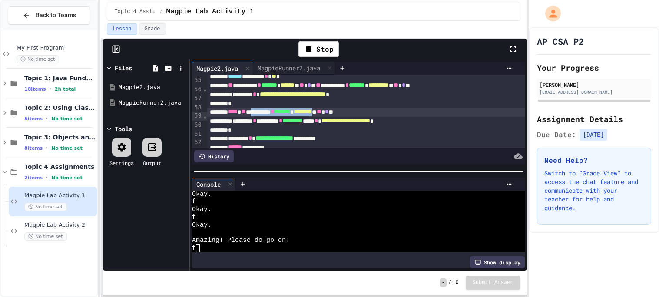
drag, startPoint x: 272, startPoint y: 117, endPoint x: 367, endPoint y: 113, distance: 94.3
click at [367, 113] on div "**********" at bounding box center [365, 112] width 317 height 9
copy div "******** * ******* * ********"
click at [370, 126] on div "**********" at bounding box center [365, 121] width 317 height 9
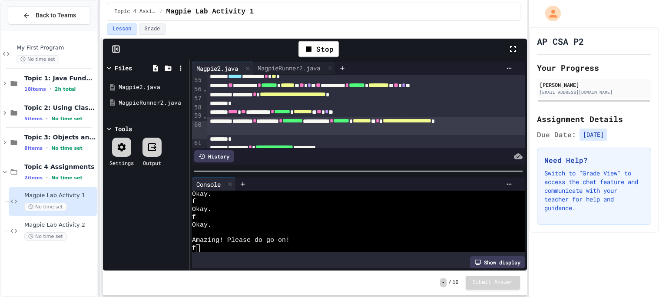
click at [361, 125] on div "**********" at bounding box center [365, 126] width 317 height 18
click at [433, 124] on span "**********" at bounding box center [457, 121] width 49 height 6
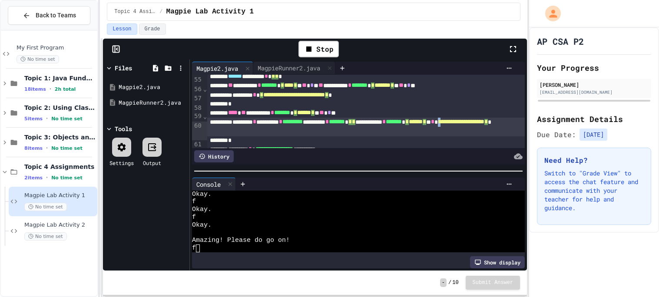
click at [438, 125] on span "**********" at bounding box center [461, 122] width 46 height 6
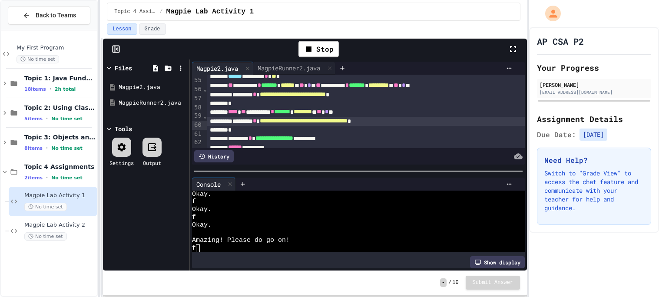
click at [312, 115] on span "********" at bounding box center [303, 112] width 18 height 6
click at [298, 124] on span "**********" at bounding box center [304, 121] width 88 height 6
click at [293, 133] on div "*" at bounding box center [365, 130] width 317 height 9
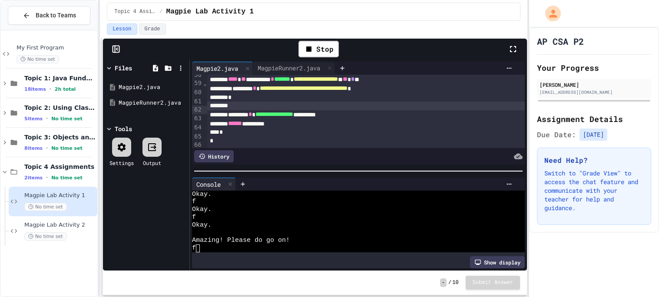
scroll to position [524, 0]
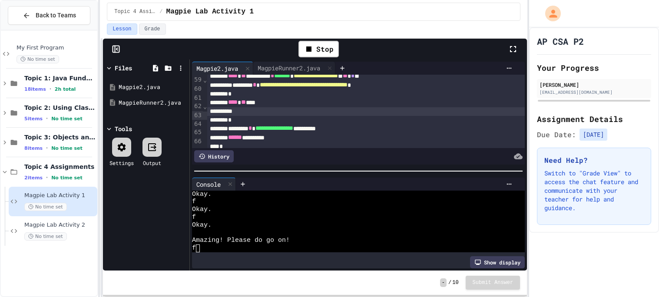
click at [247, 123] on div "*" at bounding box center [365, 120] width 317 height 9
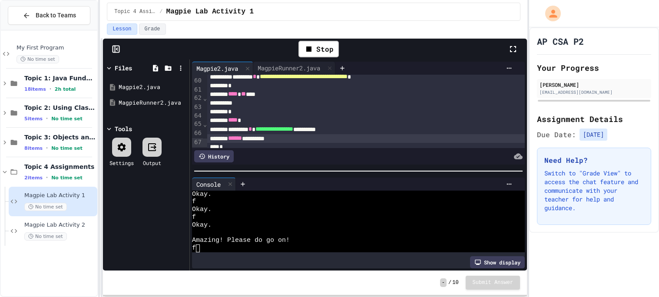
scroll to position [540, 0]
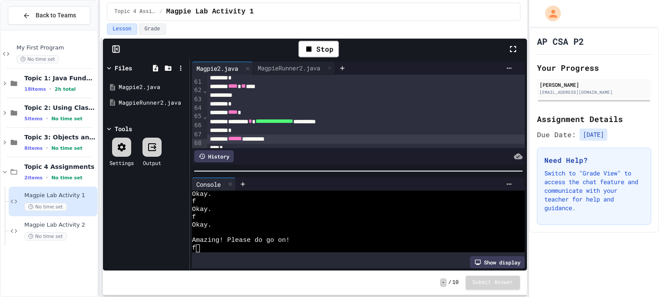
click at [270, 112] on div "**** *" at bounding box center [365, 112] width 317 height 9
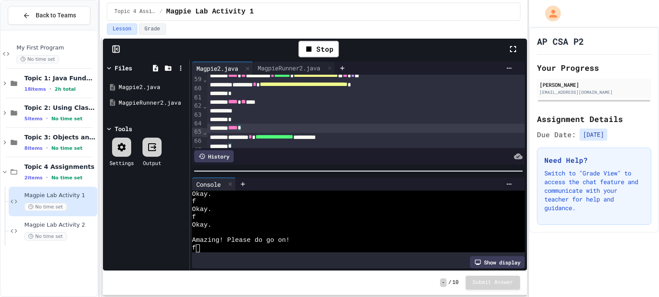
scroll to position [522, 0]
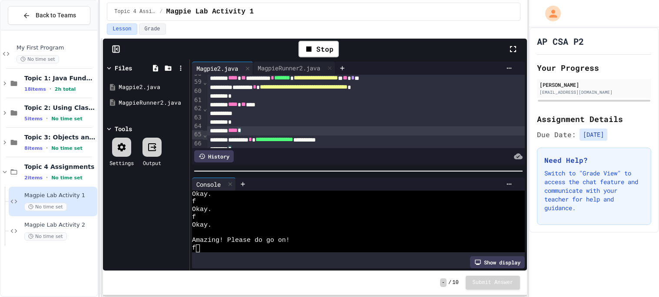
click at [241, 145] on div "**********" at bounding box center [365, 140] width 317 height 9
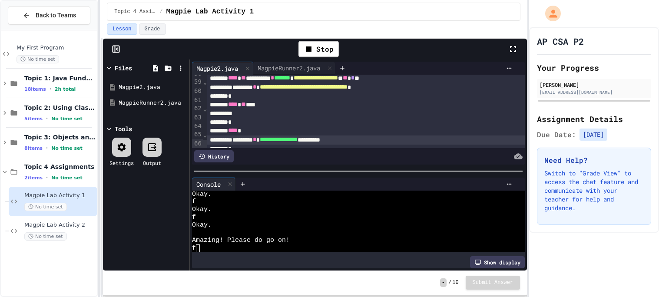
click at [285, 109] on div "**** ** ***" at bounding box center [365, 104] width 317 height 9
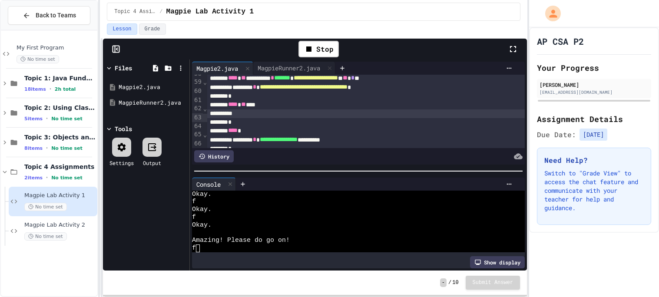
click at [268, 105] on div "**** ** ***" at bounding box center [365, 104] width 317 height 9
click at [390, 119] on div "**********" at bounding box center [365, 113] width 317 height 9
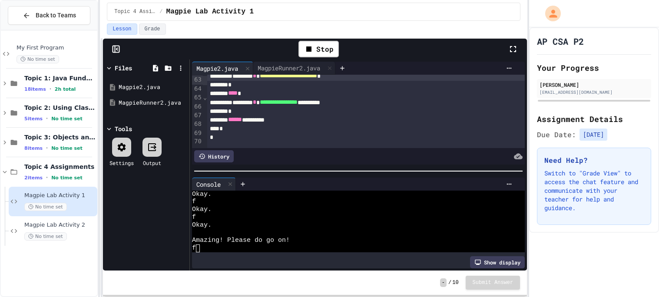
click at [355, 142] on div "*" at bounding box center [365, 137] width 317 height 9
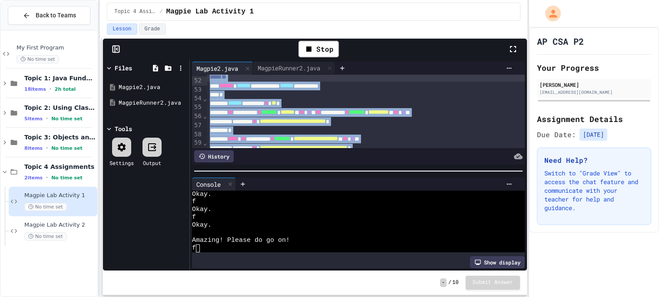
scroll to position [452, 0]
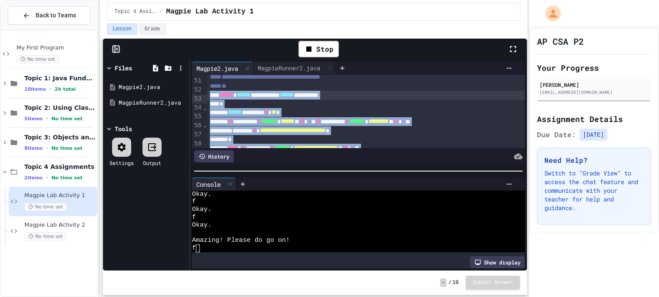
click at [312, 37] on div "Lesson Grade" at bounding box center [313, 30] width 427 height 15
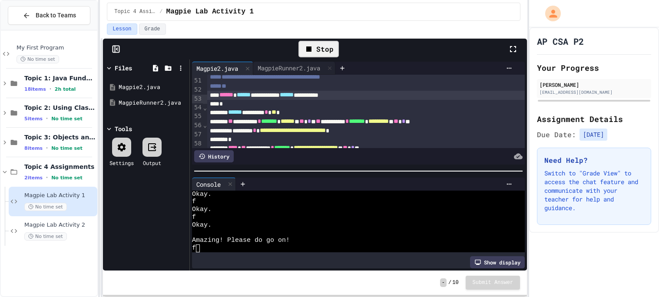
click at [311, 43] on div "Stop" at bounding box center [318, 49] width 40 height 17
click at [311, 43] on div at bounding box center [318, 49] width 21 height 15
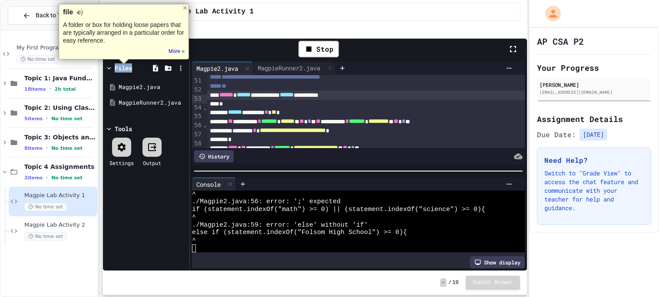
scroll to position [23, 0]
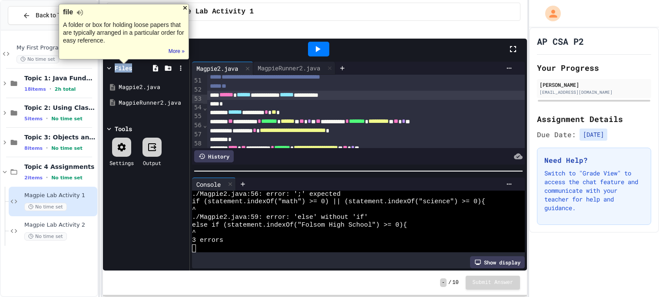
click at [182, 5] on div at bounding box center [185, 7] width 7 height 7
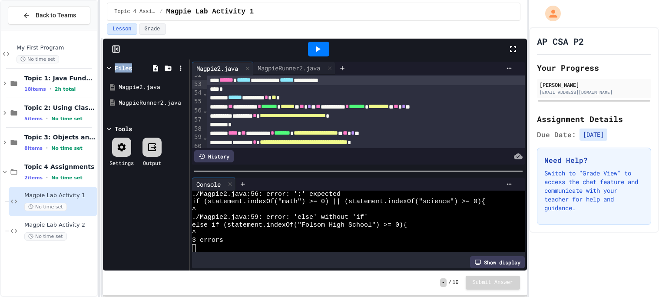
scroll to position [463, 0]
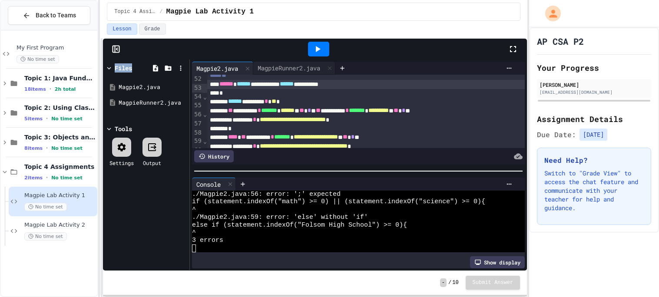
click at [381, 116] on div "**********" at bounding box center [365, 110] width 317 height 9
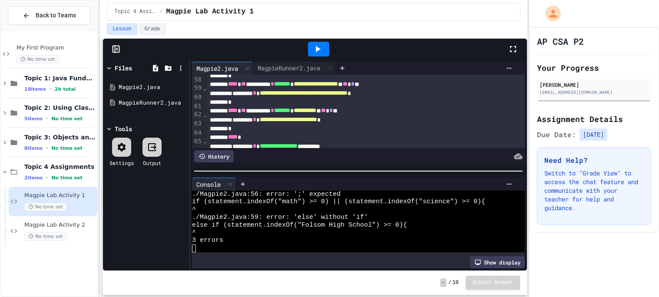
scroll to position [560, 0]
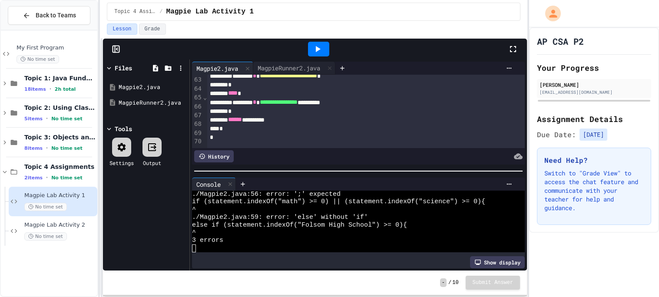
click at [321, 44] on icon at bounding box center [317, 49] width 10 height 10
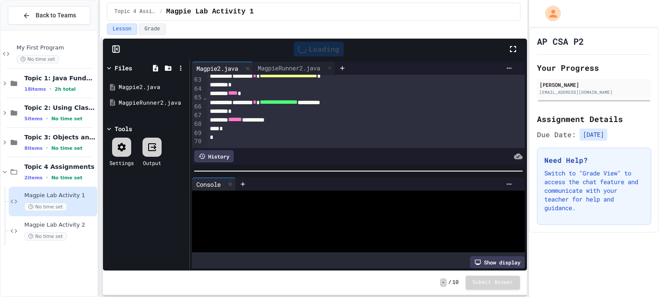
scroll to position [0, 0]
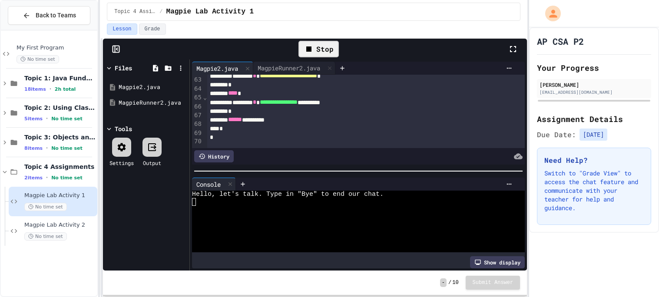
click at [328, 44] on div "Stop" at bounding box center [318, 49] width 40 height 17
click at [328, 44] on div at bounding box center [318, 49] width 21 height 15
click at [255, 206] on div at bounding box center [354, 210] width 324 height 8
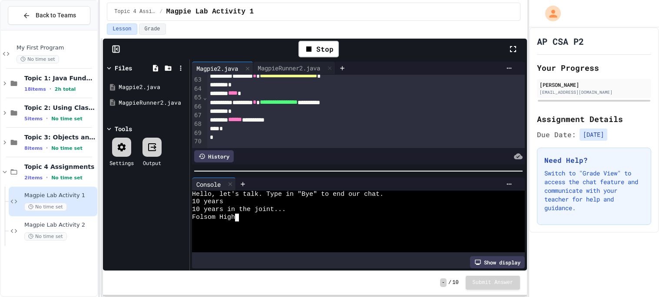
type textarea "******"
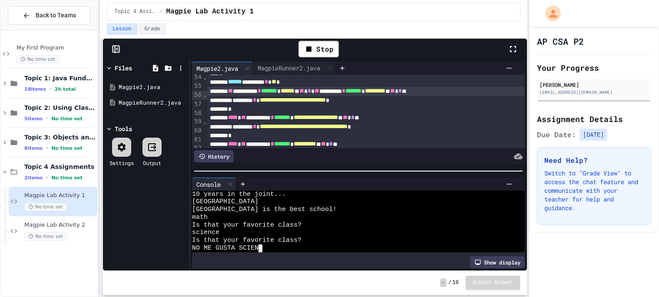
scroll to position [0, 98]
type textarea "**********"
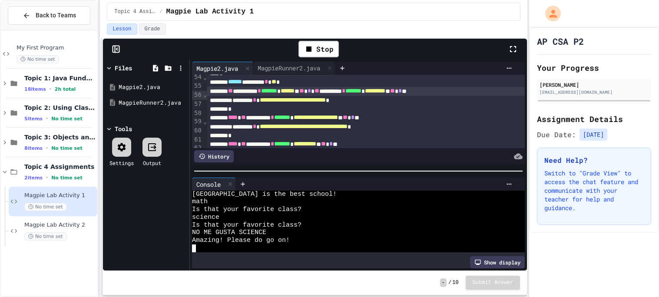
scroll to position [0, 6]
type textarea "**"
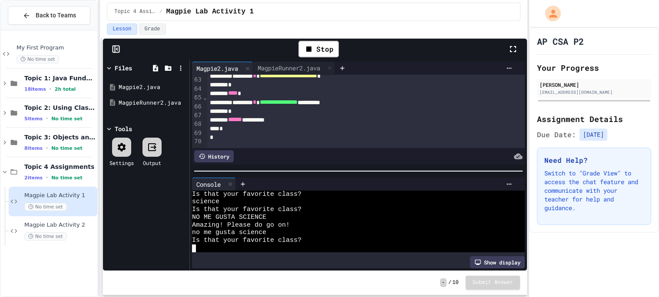
click at [319, 141] on div "*" at bounding box center [365, 137] width 317 height 9
